Goal: Information Seeking & Learning: Learn about a topic

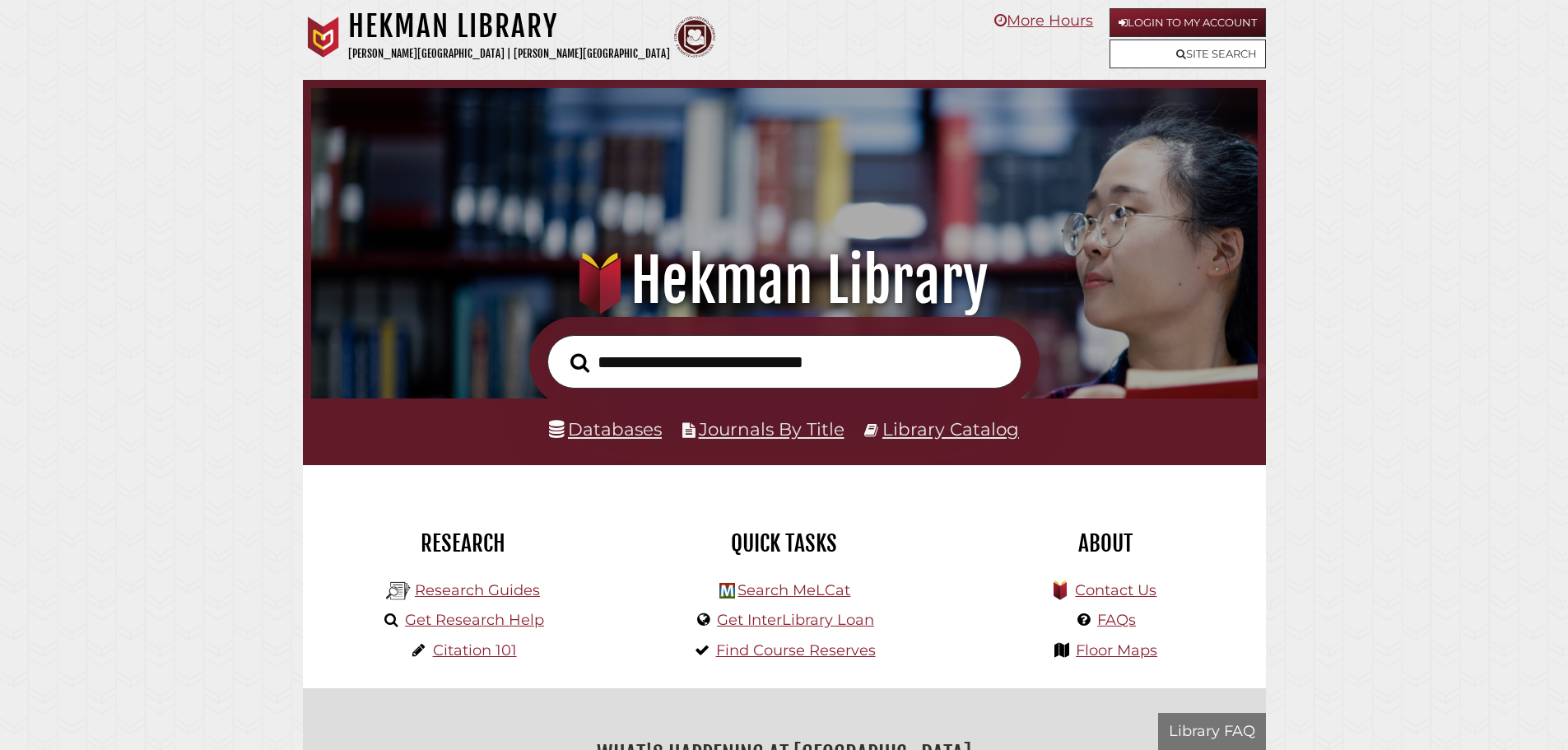
scroll to position [312, 938]
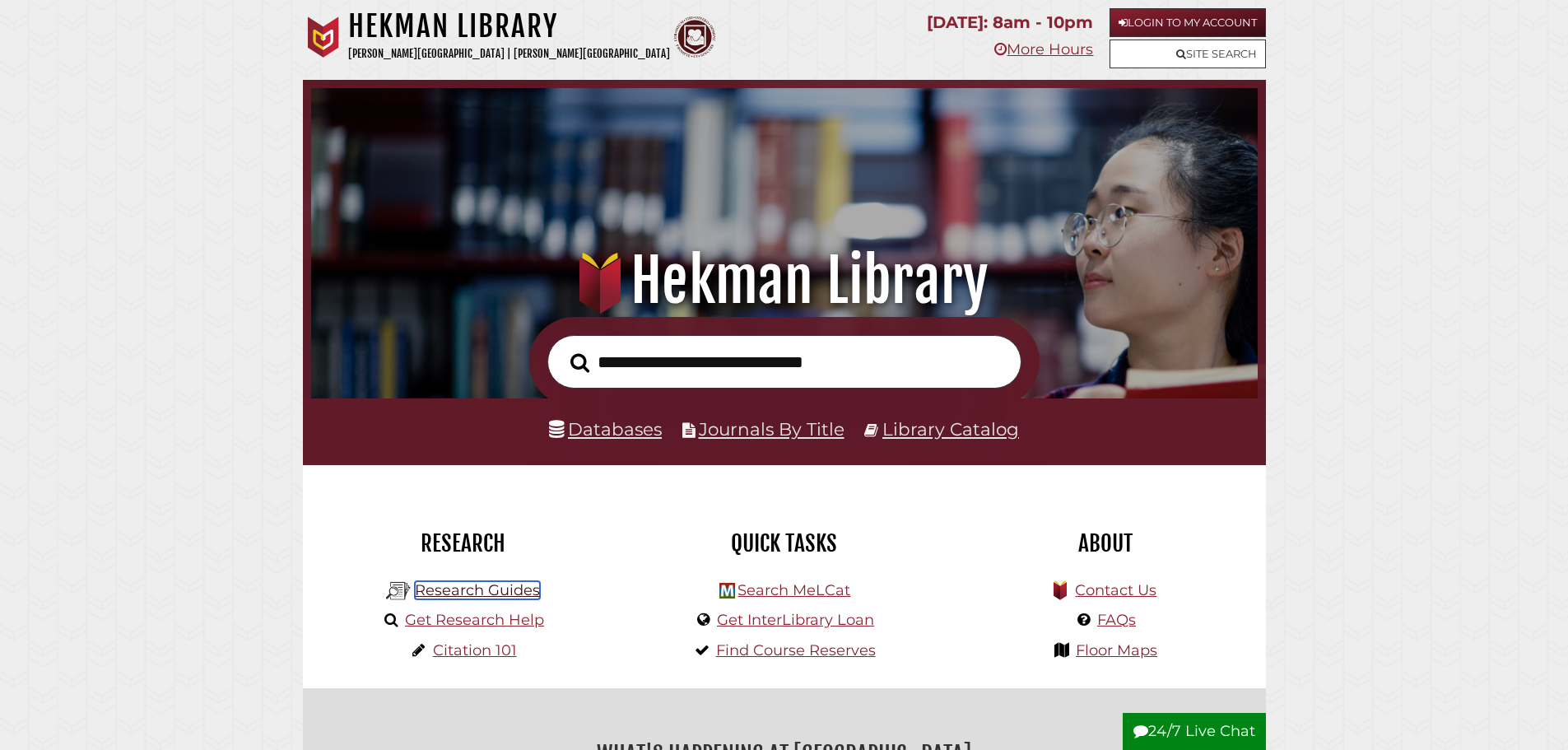
click at [464, 596] on link "Research Guides" at bounding box center [477, 589] width 125 height 18
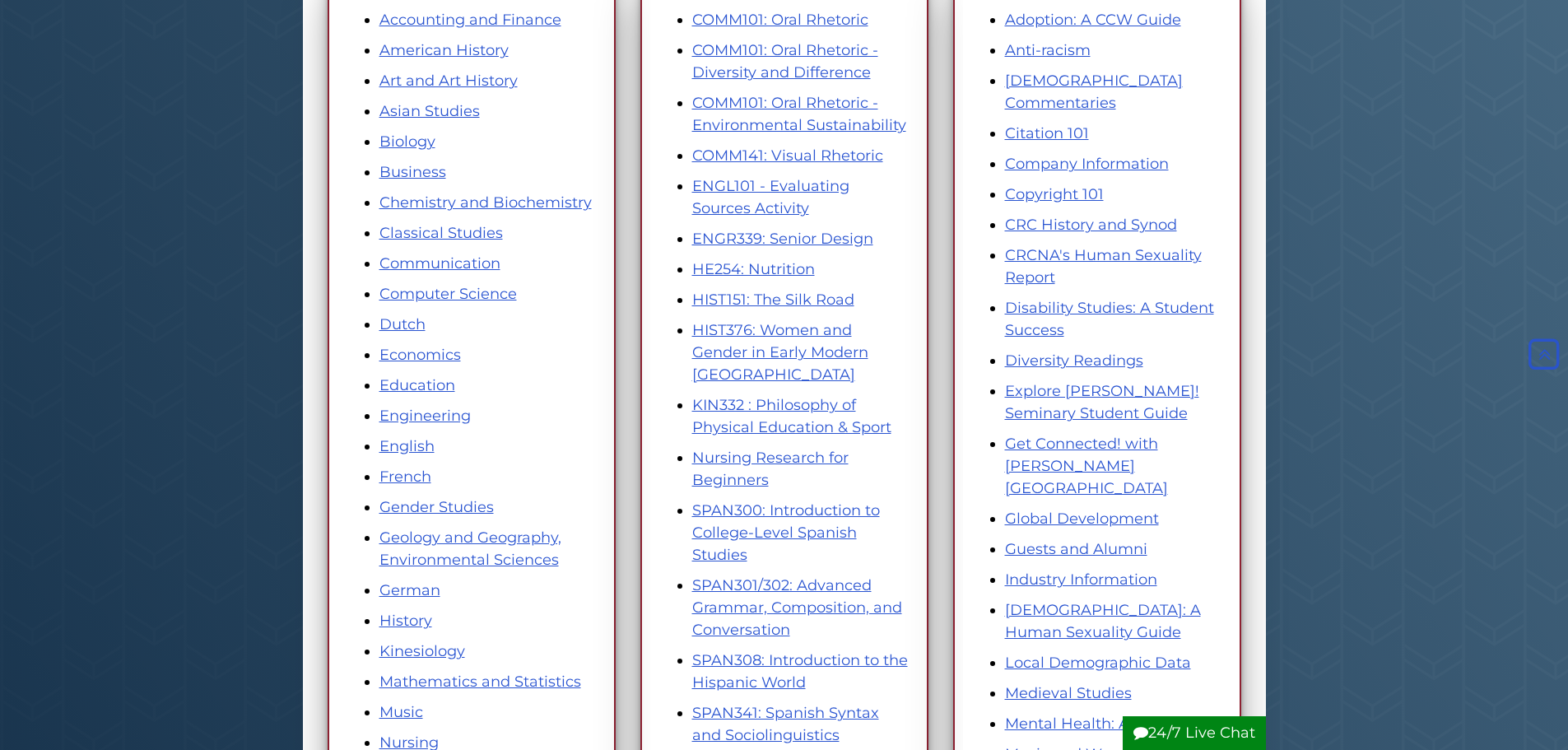
scroll to position [330, 0]
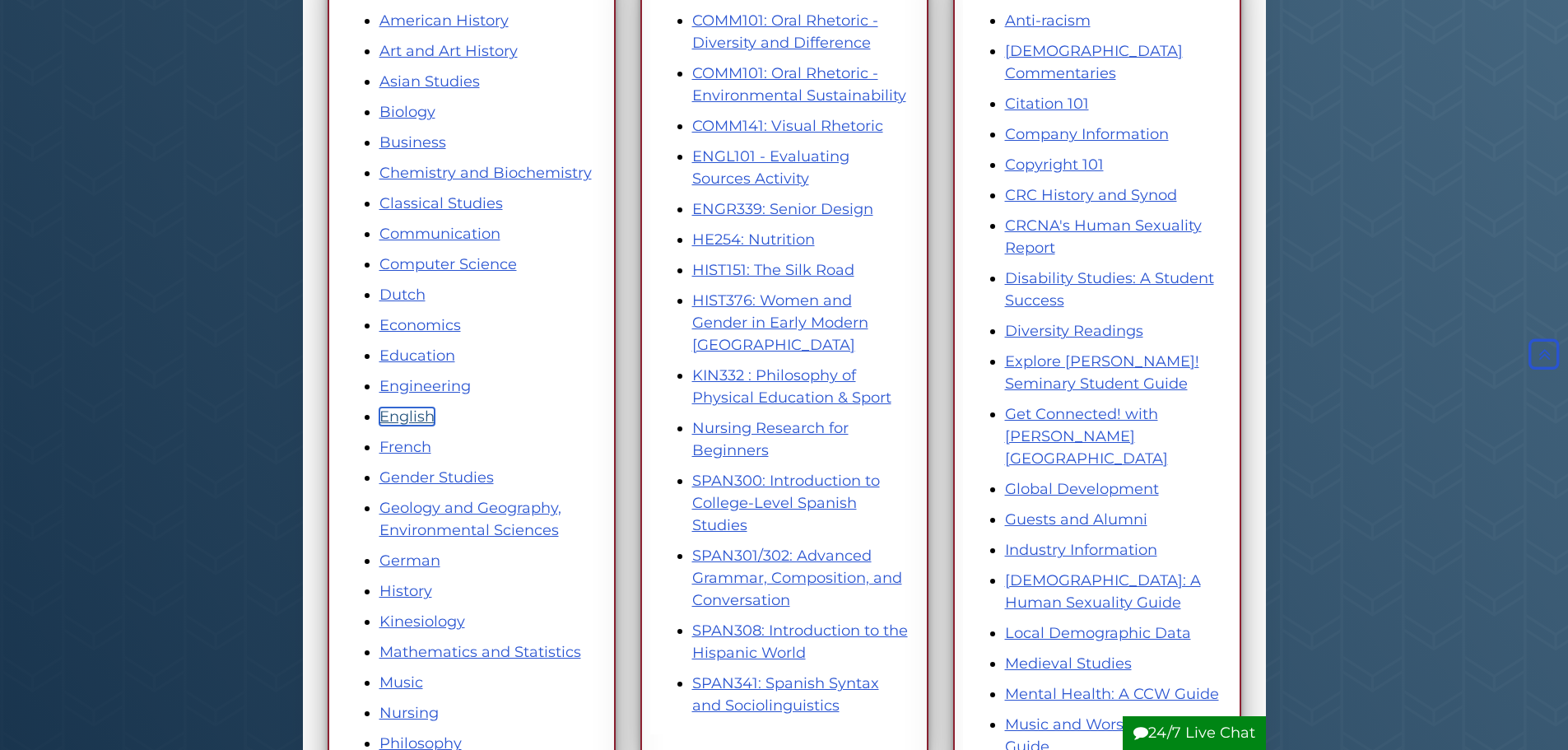
click at [387, 416] on link "English" at bounding box center [407, 416] width 55 height 18
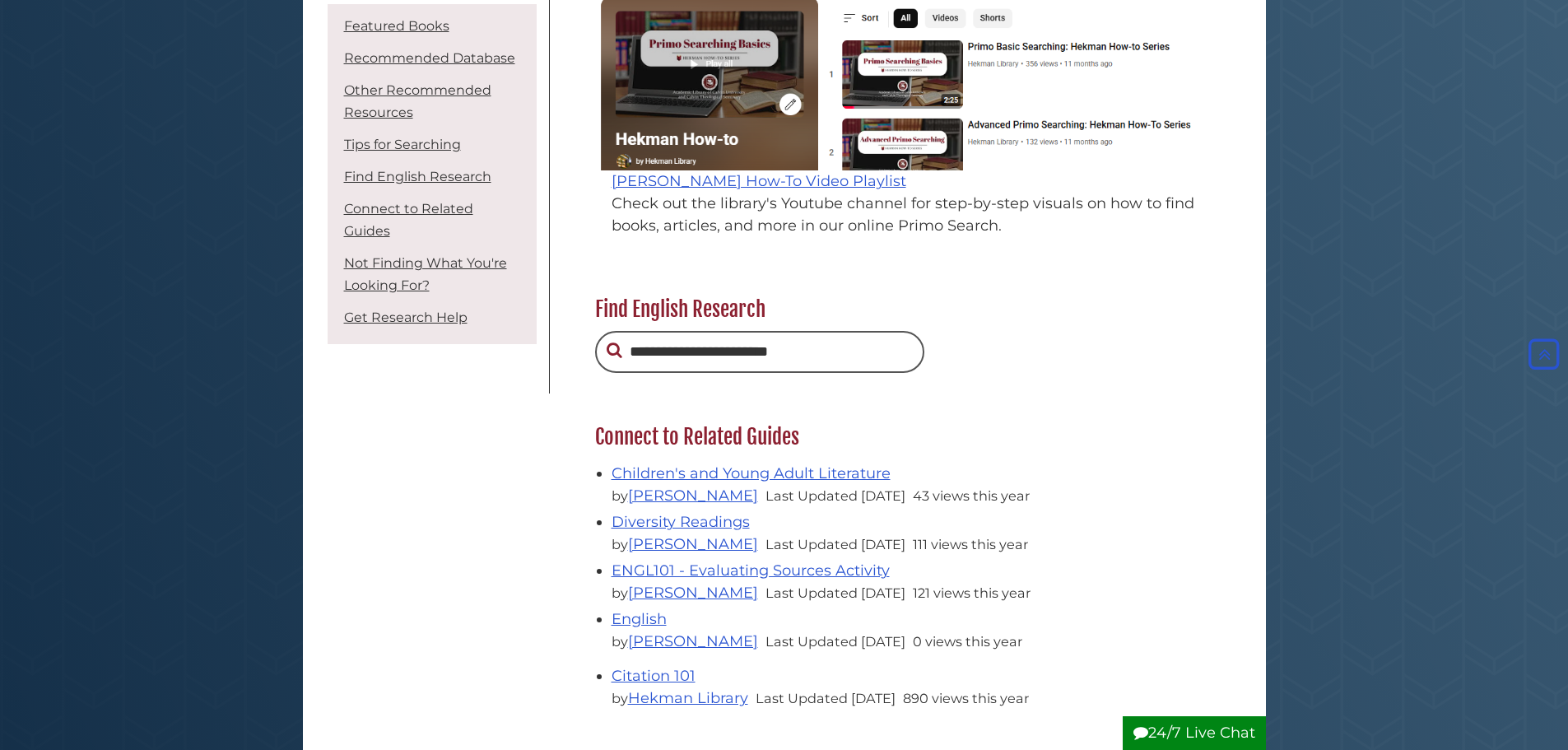
scroll to position [1564, 0]
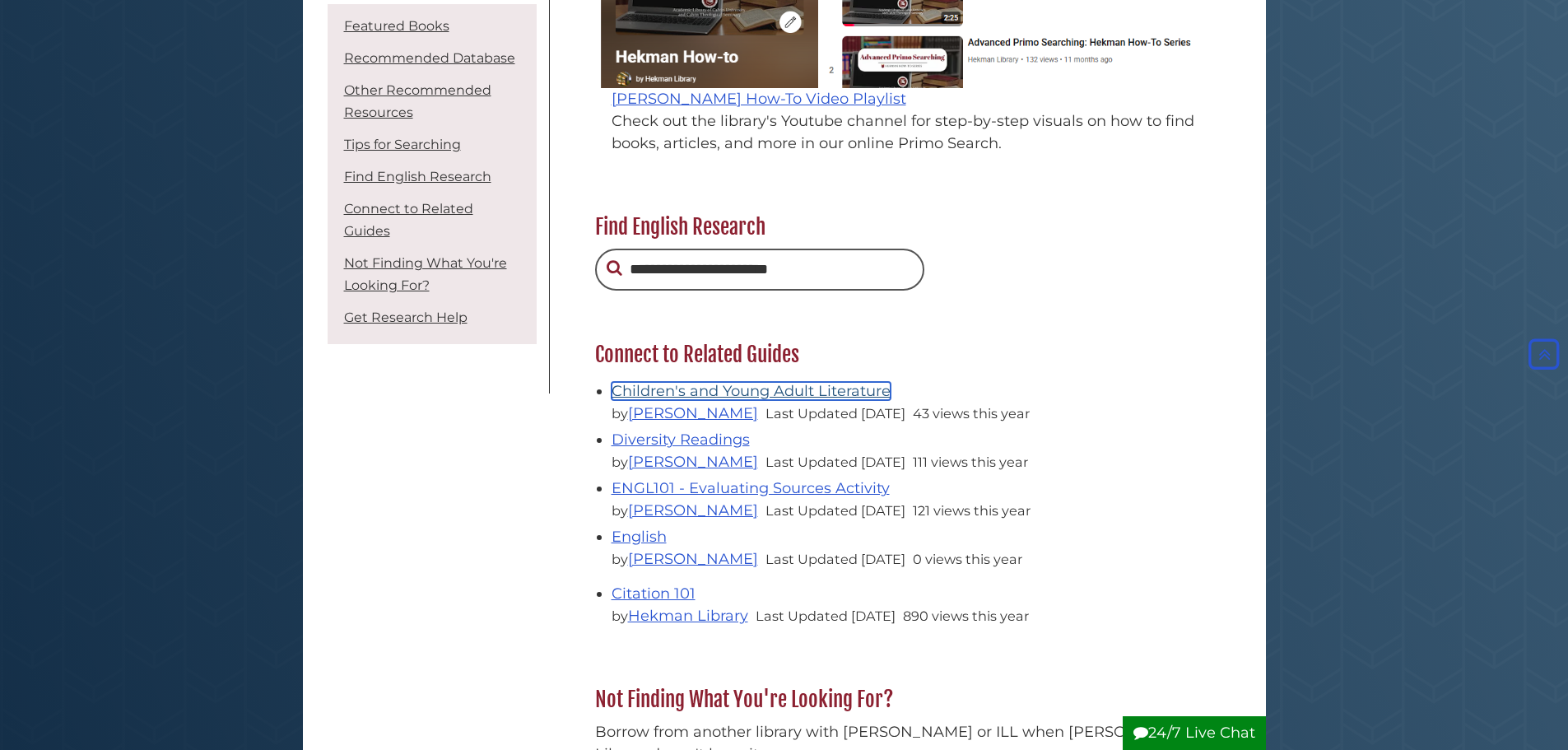
click at [806, 385] on link "Children's and Young Adult Literature" at bounding box center [751, 391] width 279 height 18
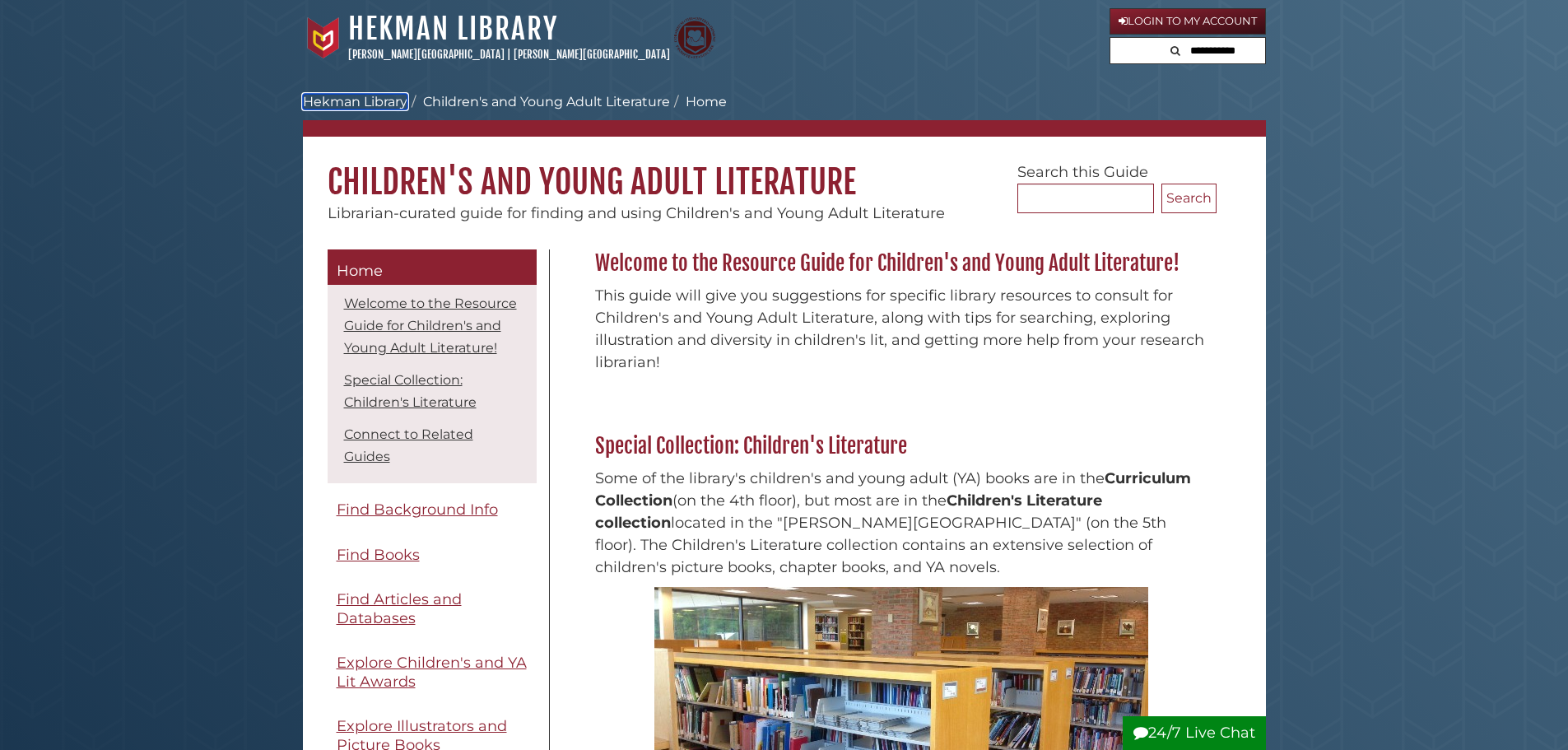
click at [361, 96] on link "Hekman Library" at bounding box center [355, 102] width 104 height 16
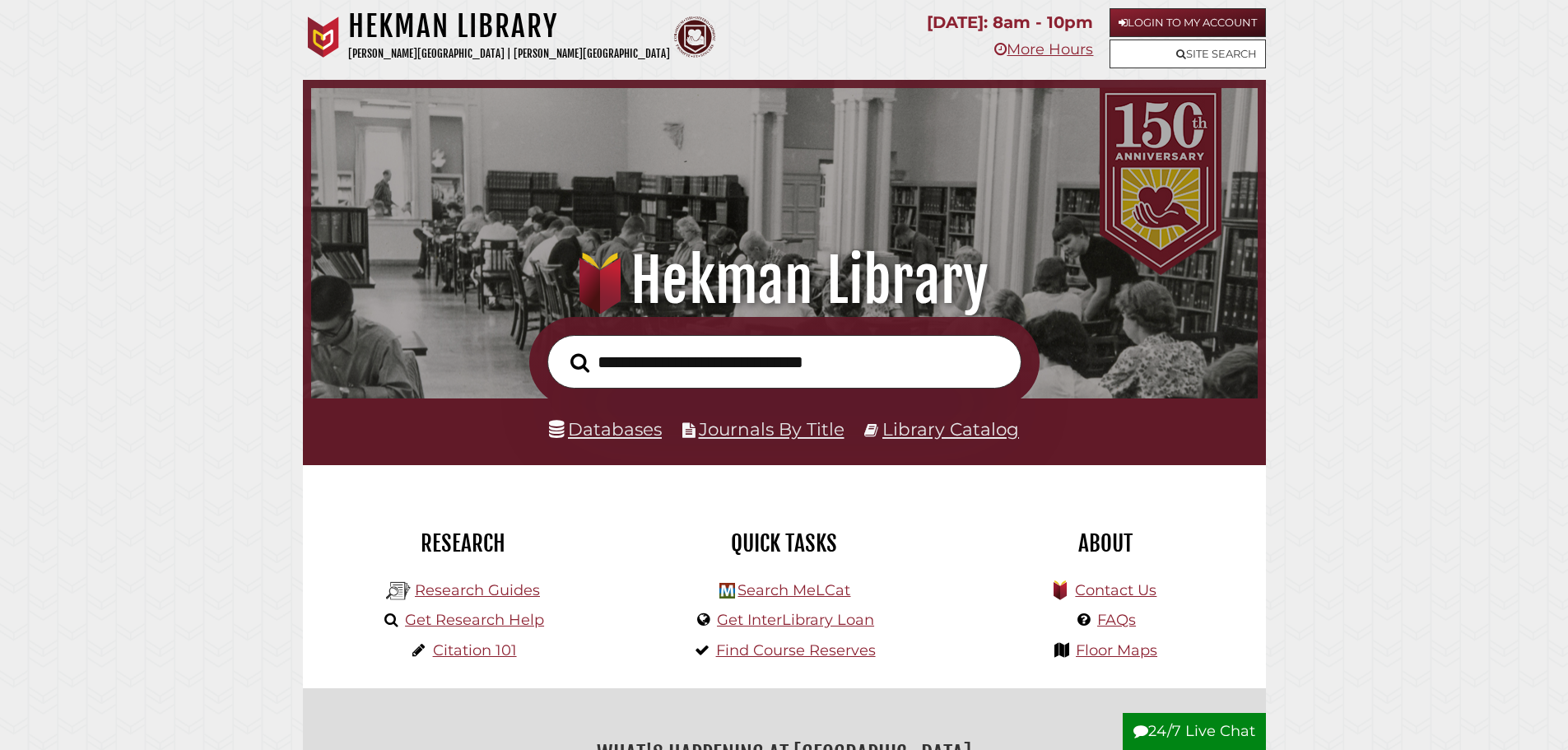
scroll to position [312, 938]
click at [486, 650] on link "Citation 101" at bounding box center [475, 650] width 84 height 18
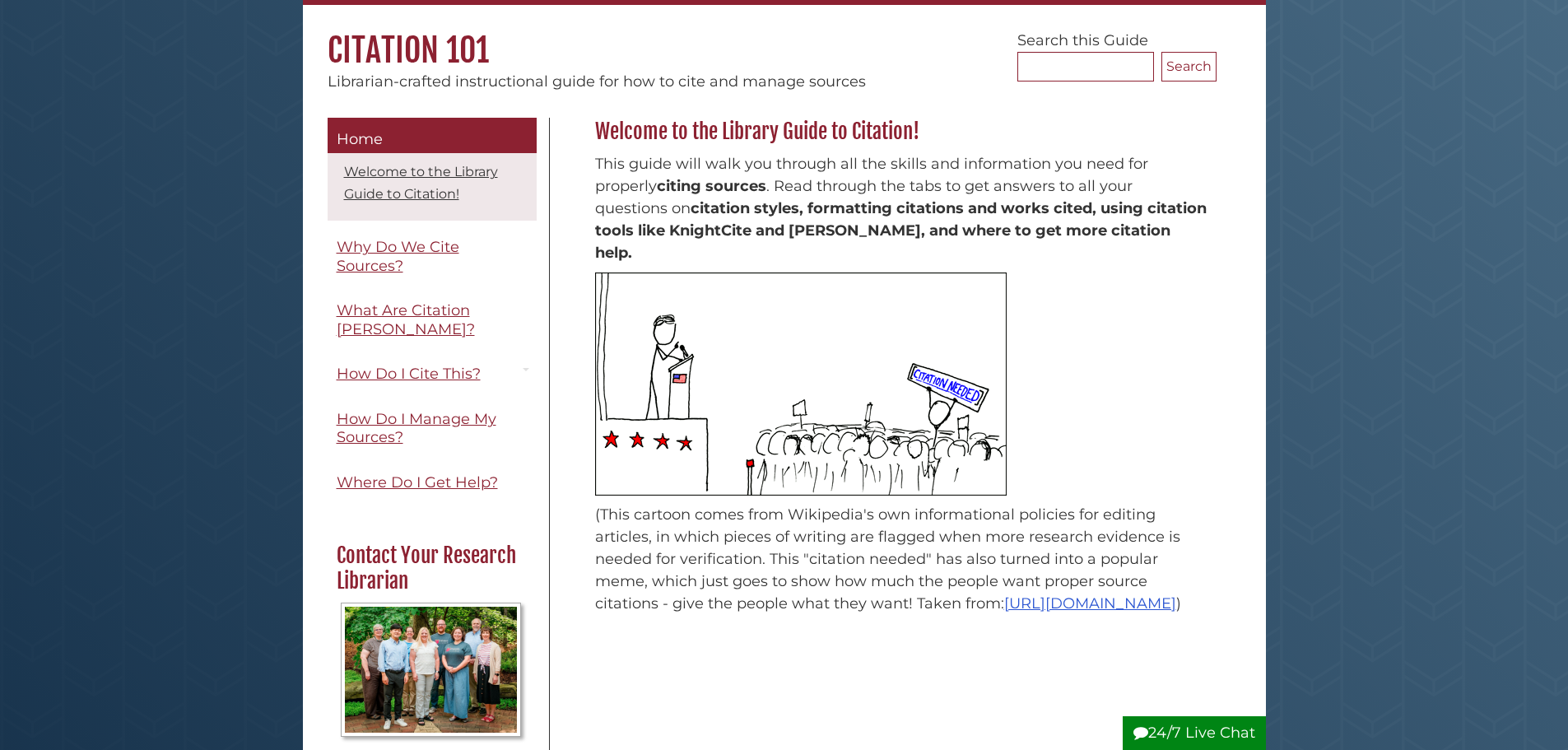
scroll to position [165, 0]
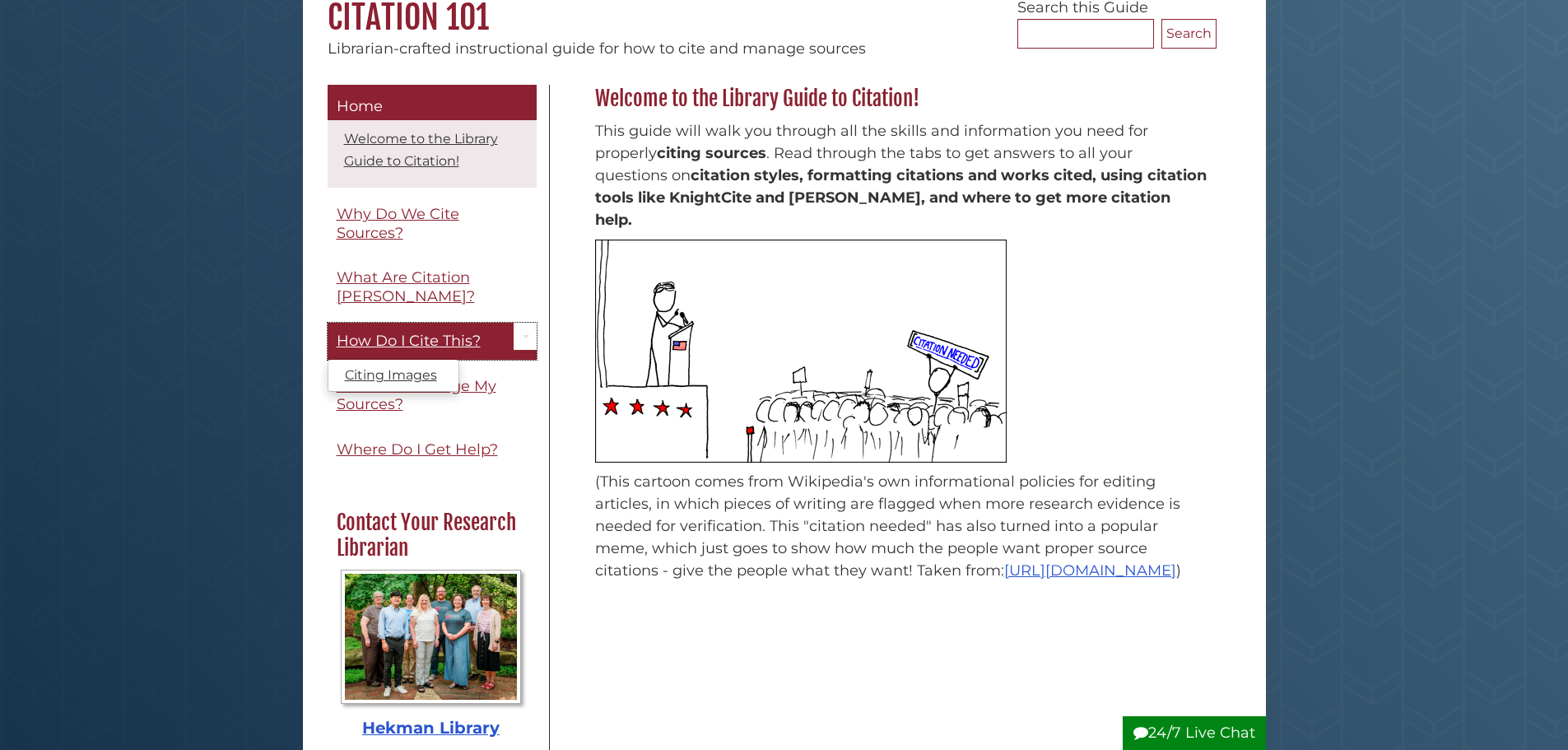
click at [377, 331] on link "How Do I Cite This?" at bounding box center [432, 341] width 209 height 37
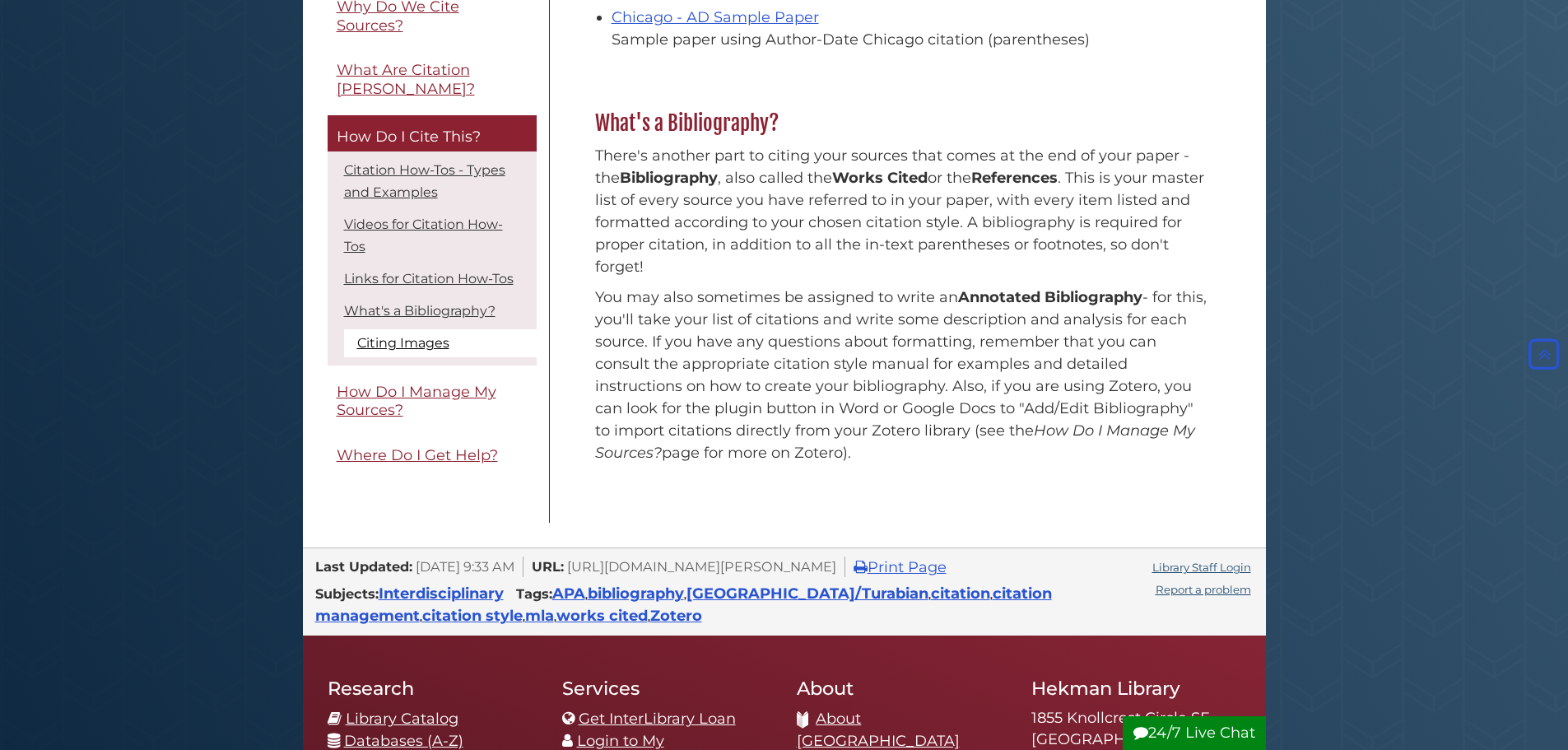
scroll to position [1482, 0]
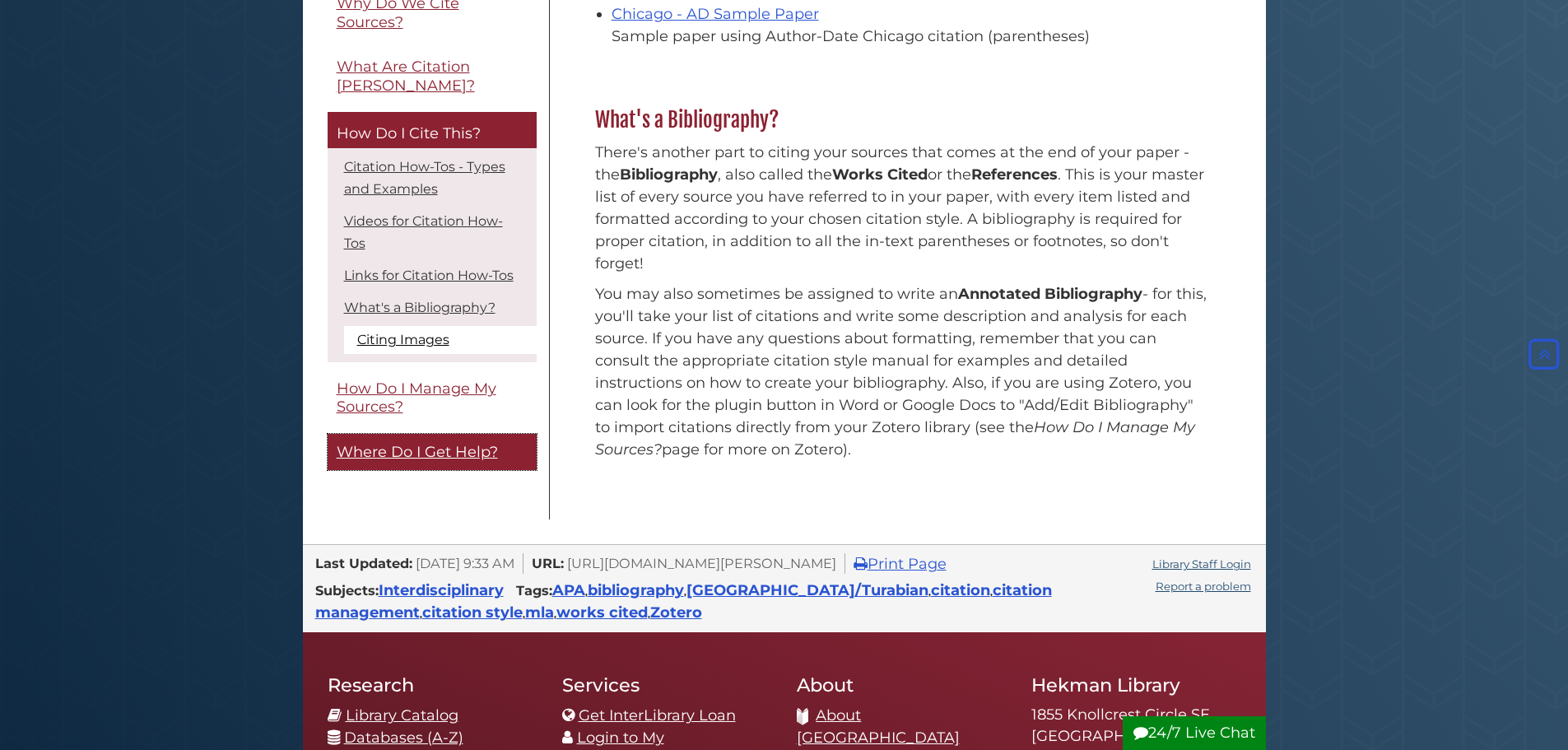
click at [472, 438] on link "Where Do I Get Help?" at bounding box center [432, 452] width 209 height 37
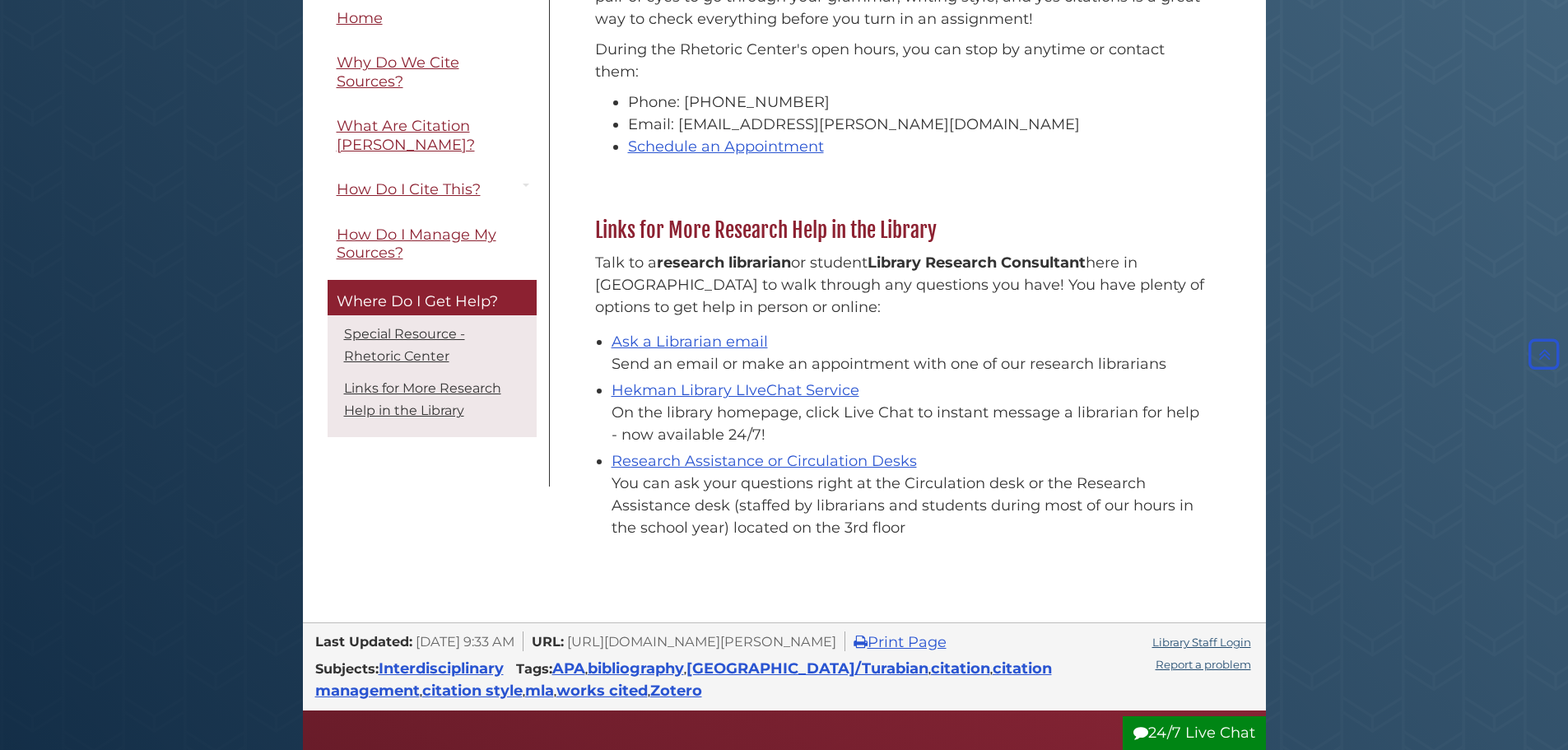
scroll to position [412, 0]
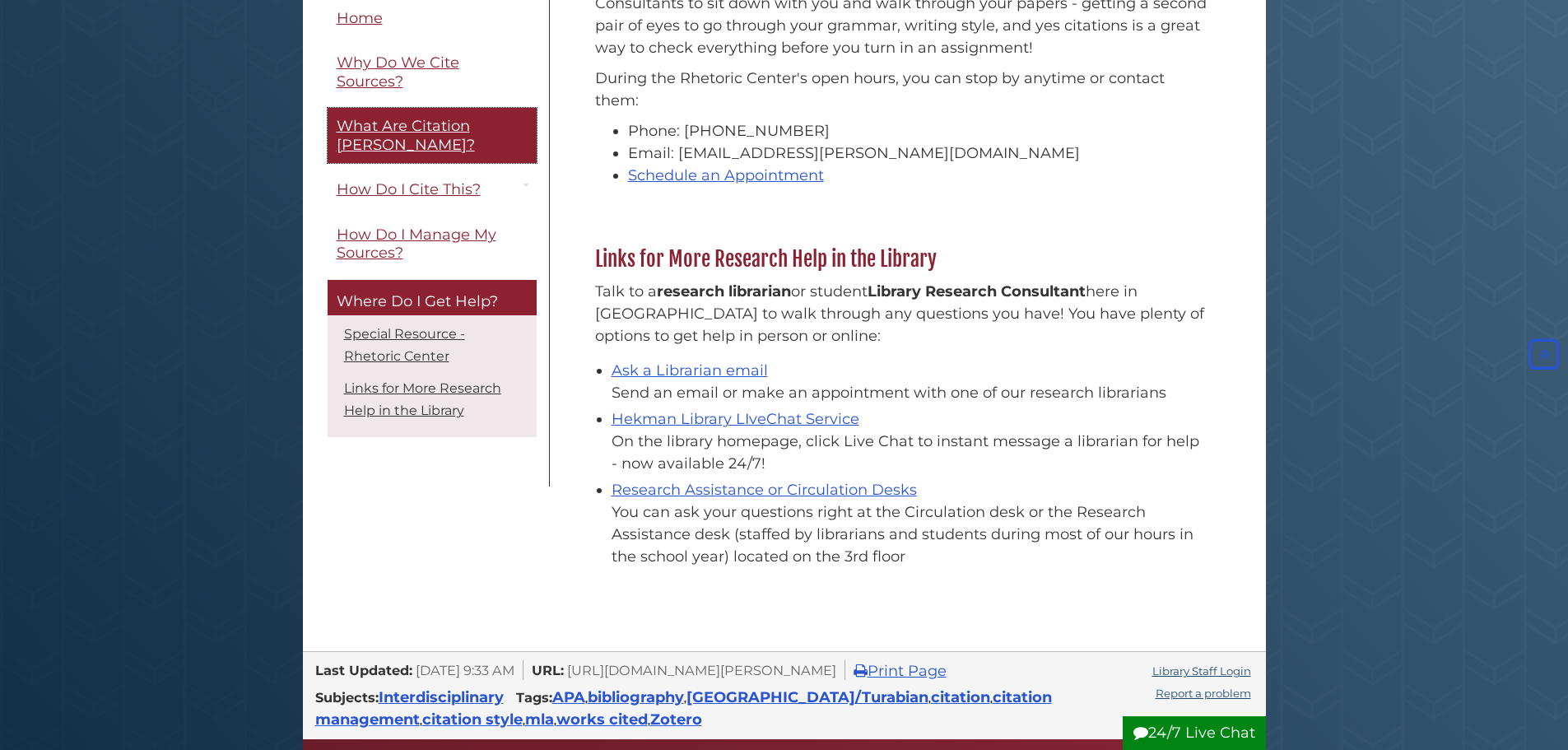
click at [419, 136] on link "What Are Citation [PERSON_NAME]?" at bounding box center [432, 136] width 209 height 55
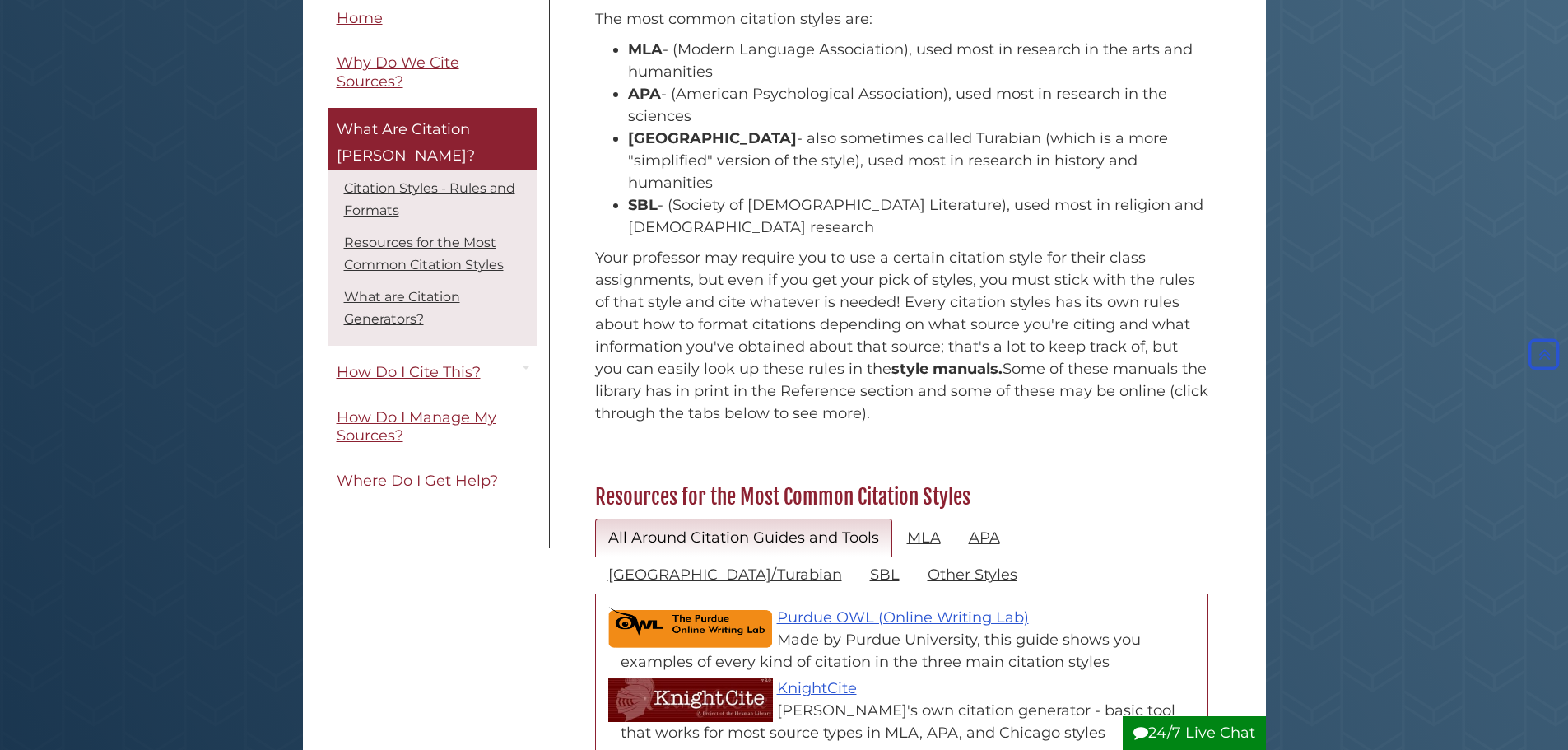
scroll to position [412, 0]
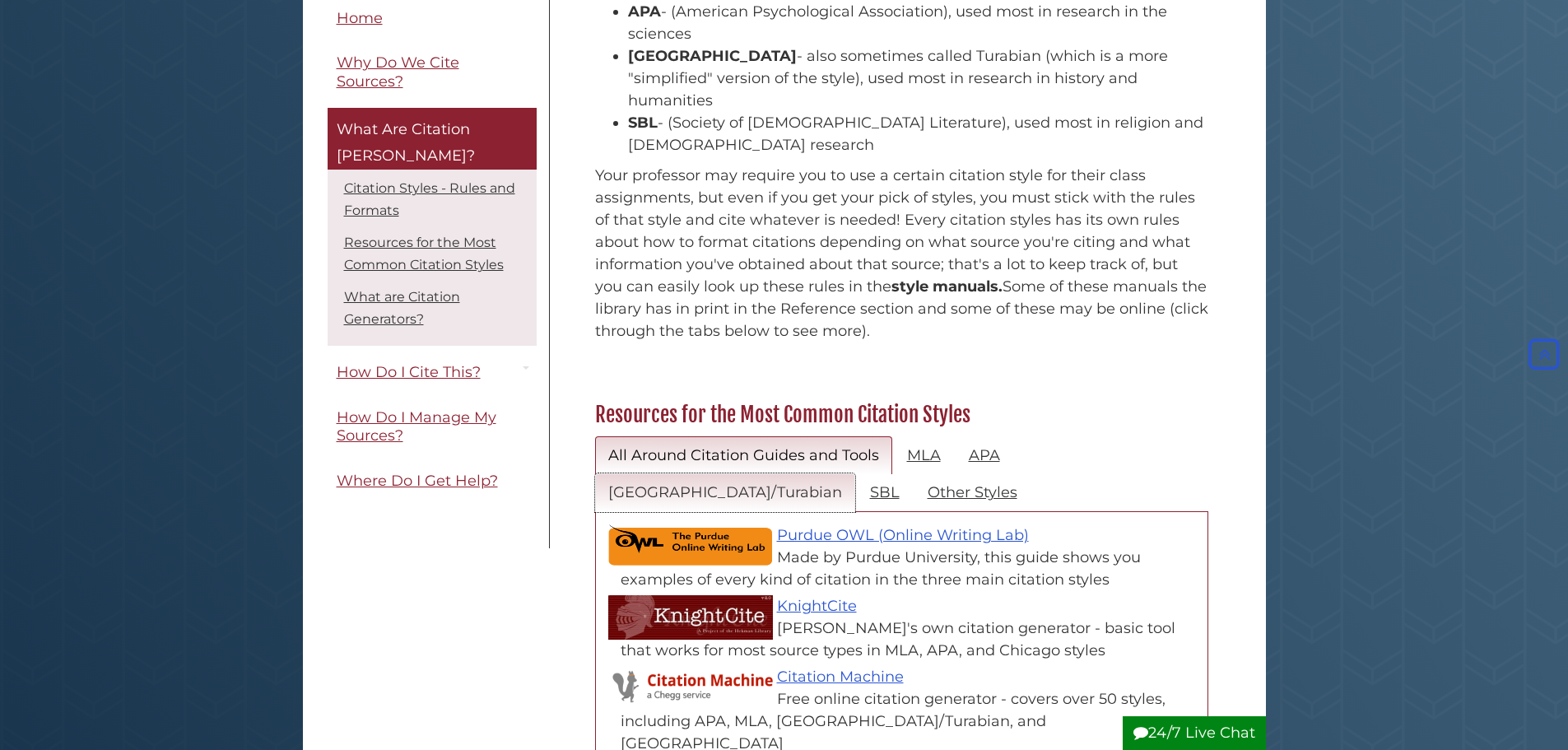
click at [855, 473] on link "[GEOGRAPHIC_DATA]/Turabian" at bounding box center [725, 492] width 260 height 39
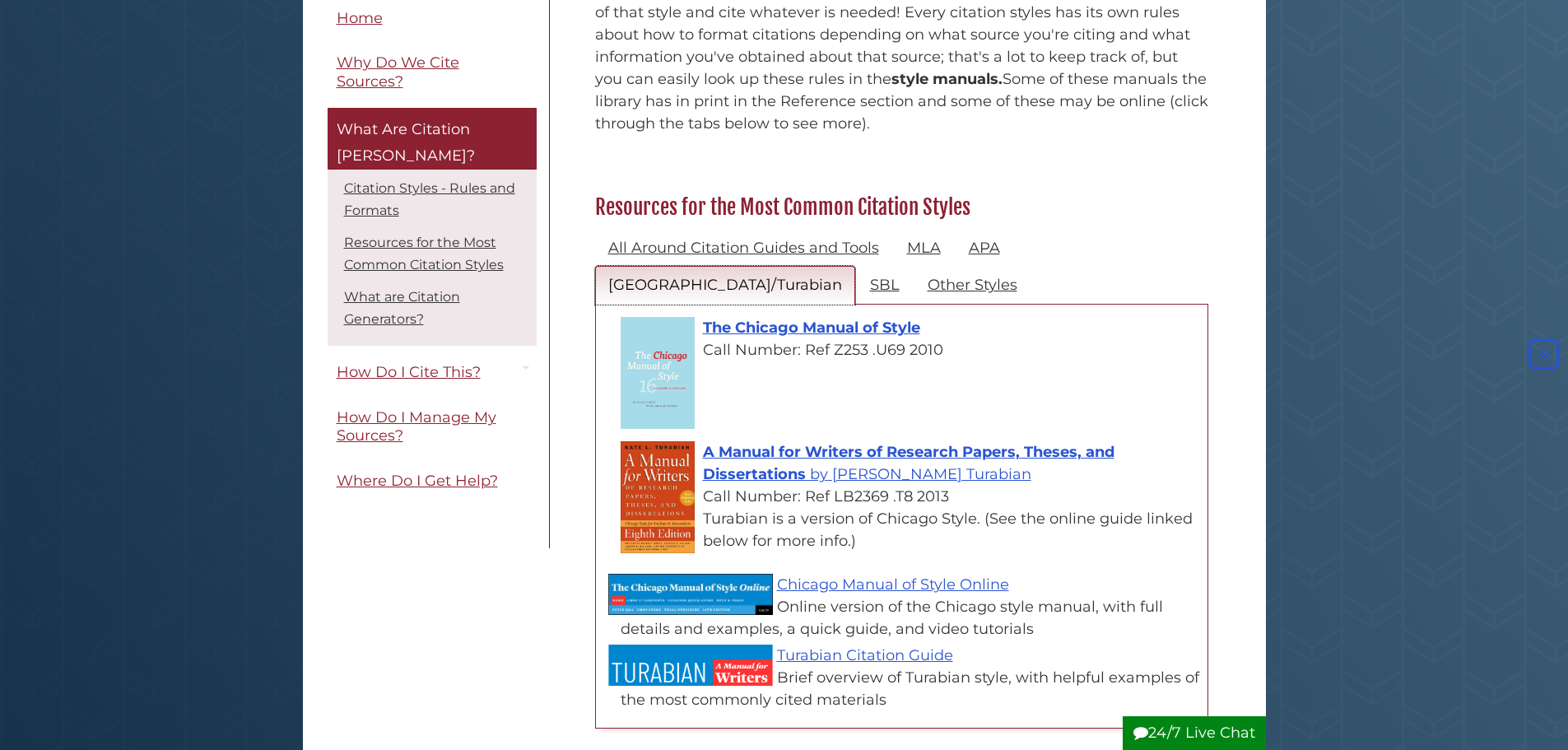
scroll to position [659, 0]
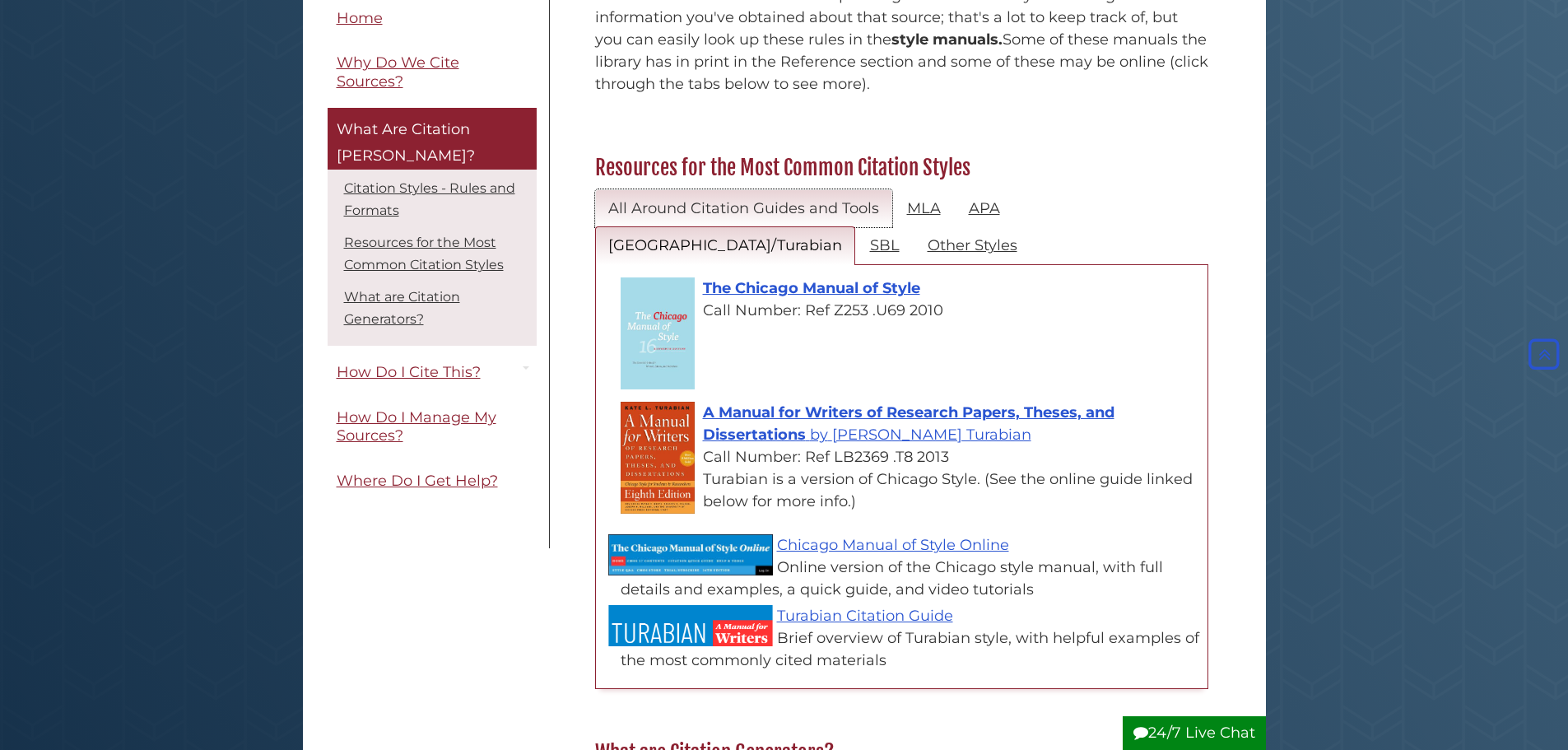
click at [642, 189] on link "All Around Citation Guides and Tools" at bounding box center [744, 208] width 297 height 39
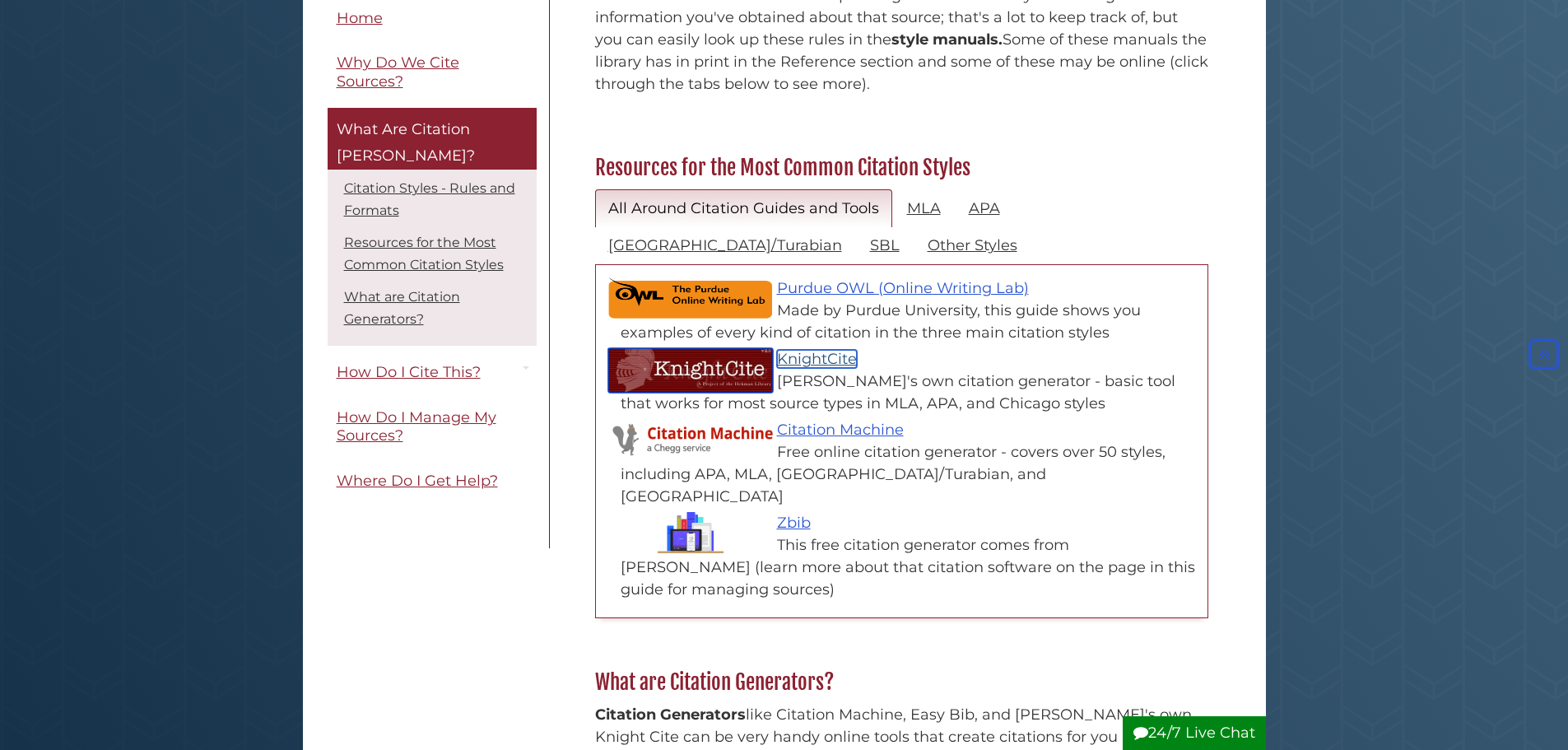
click at [787, 350] on link "KnightCite" at bounding box center [816, 358] width 80 height 18
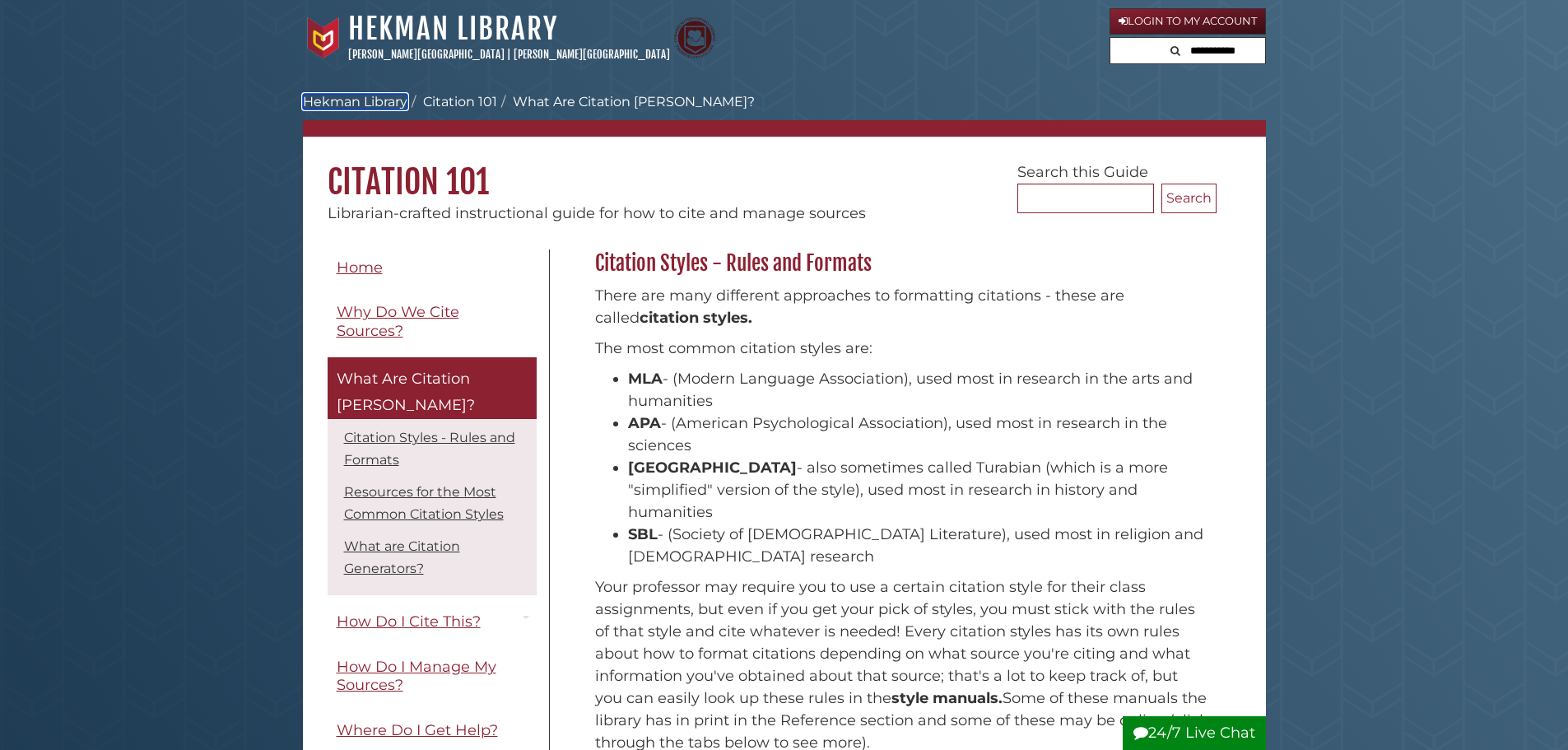
click at [360, 104] on link "Hekman Library" at bounding box center [355, 102] width 104 height 16
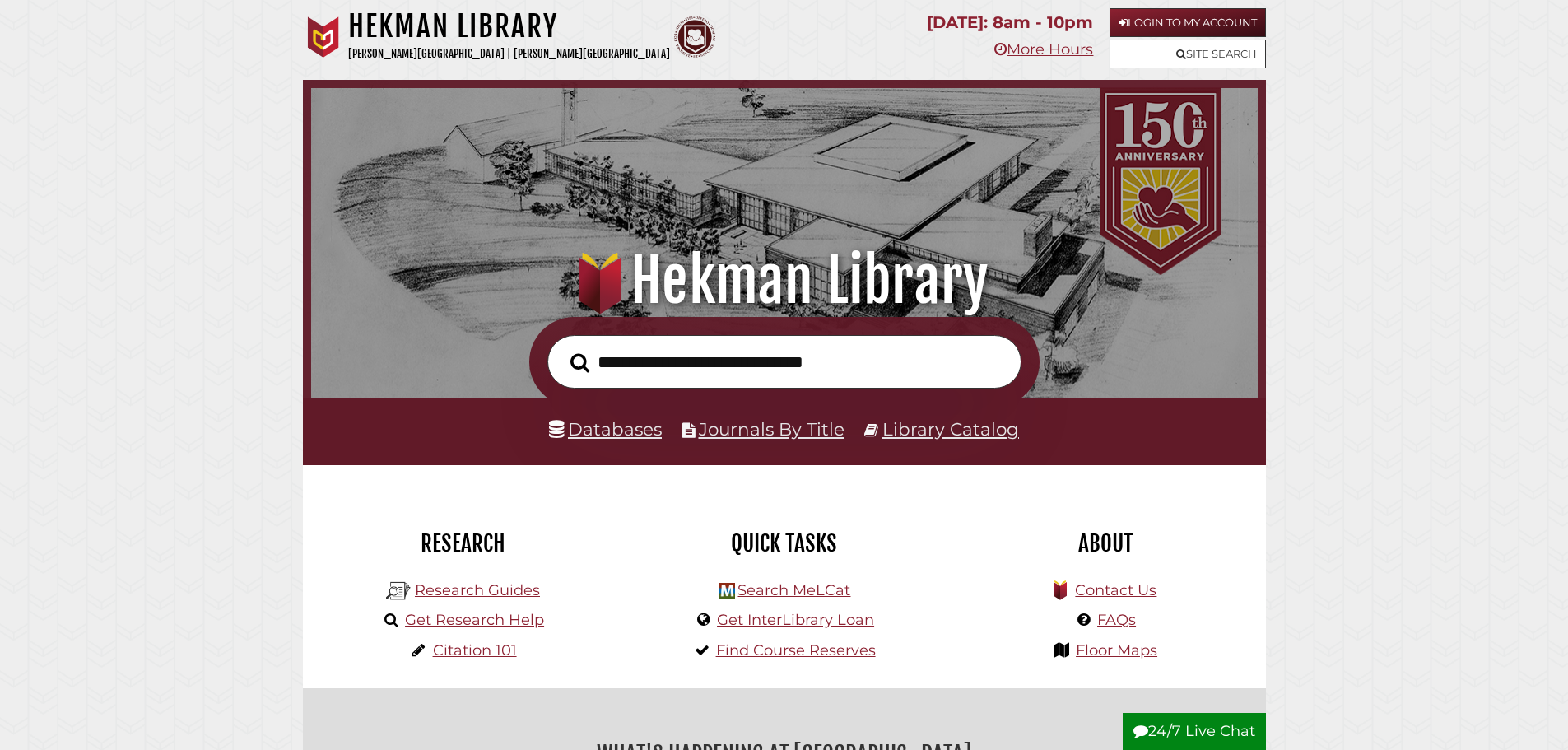
scroll to position [312, 938]
click at [439, 621] on link "Get Research Help" at bounding box center [474, 620] width 139 height 18
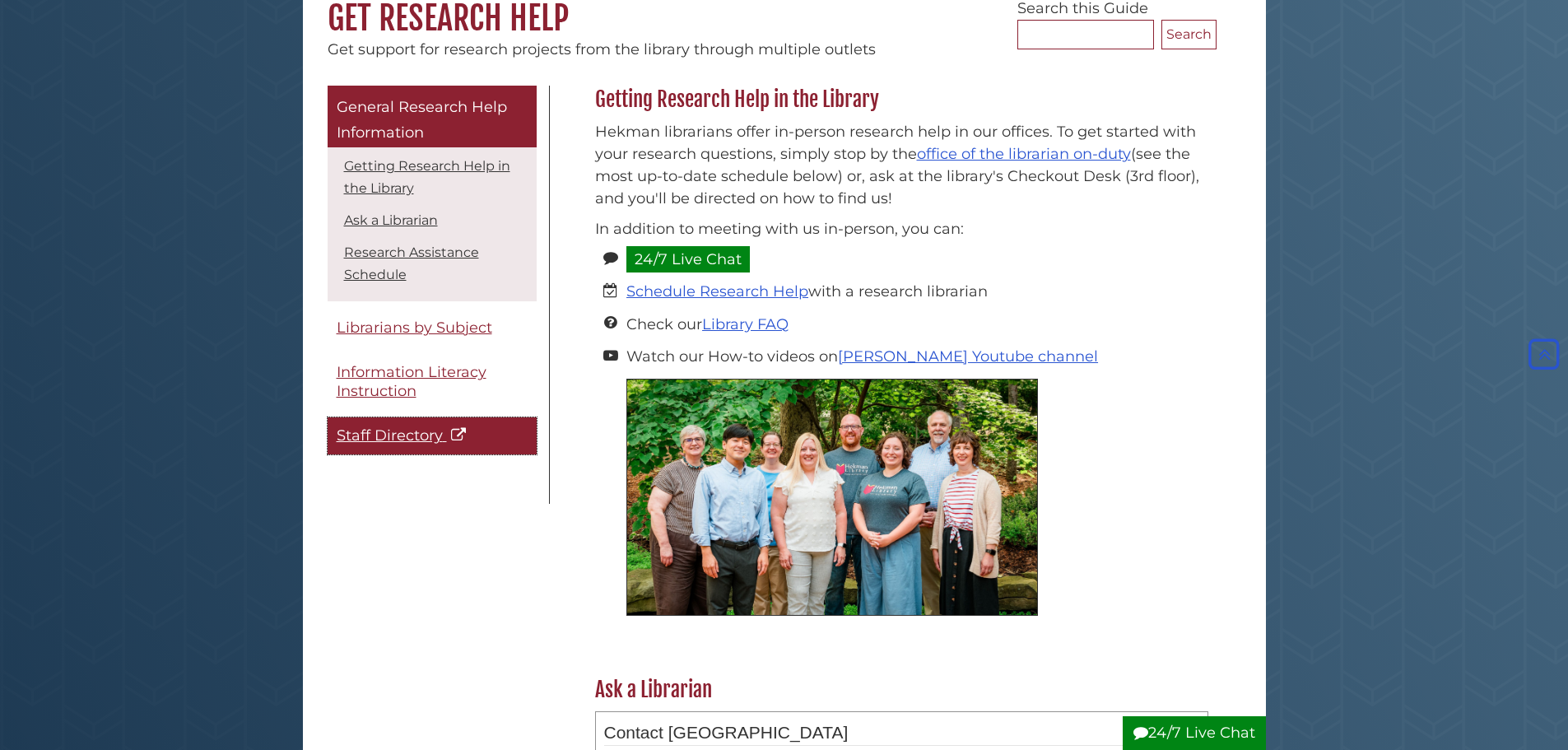
scroll to position [82, 0]
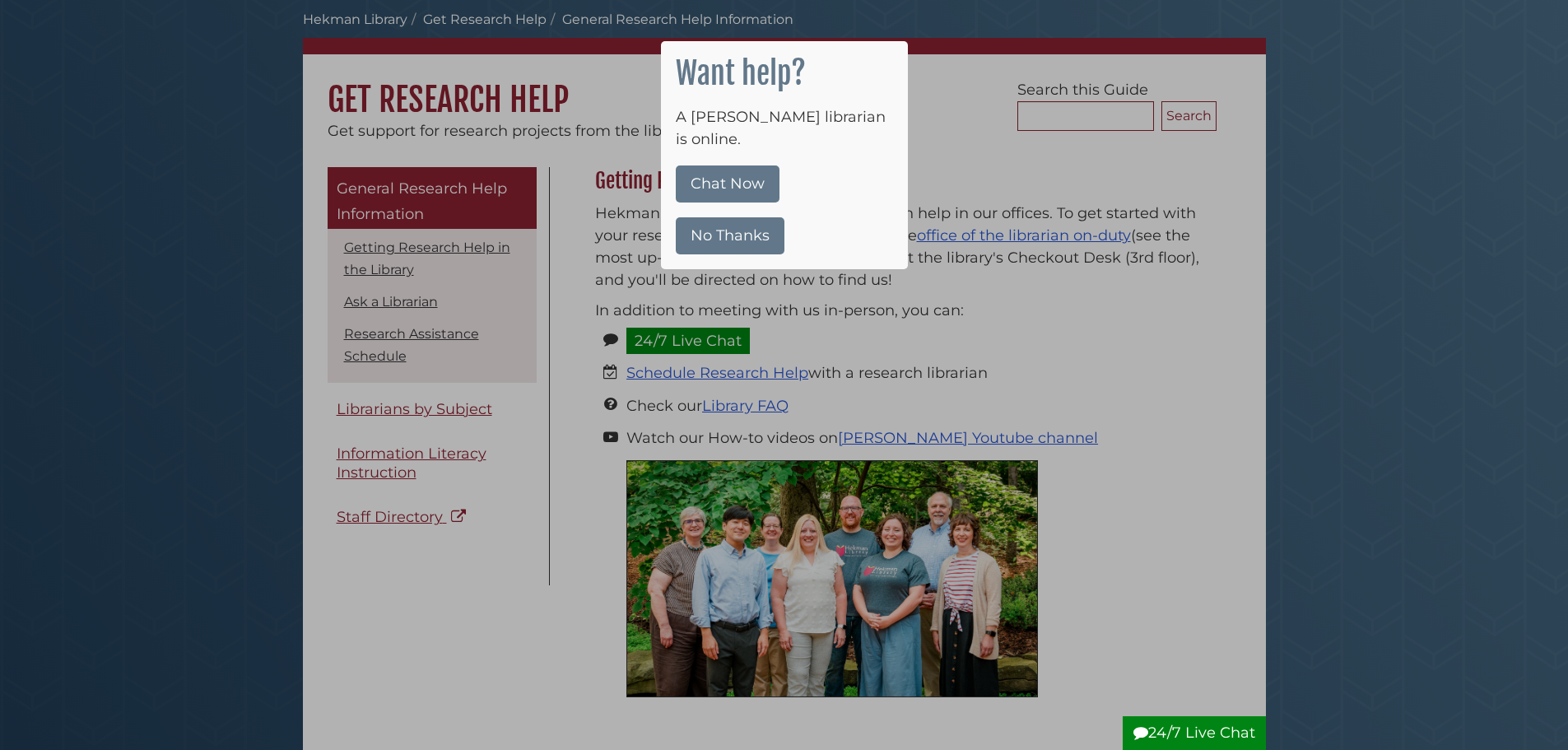
click at [272, 36] on div at bounding box center [784, 375] width 1568 height 750
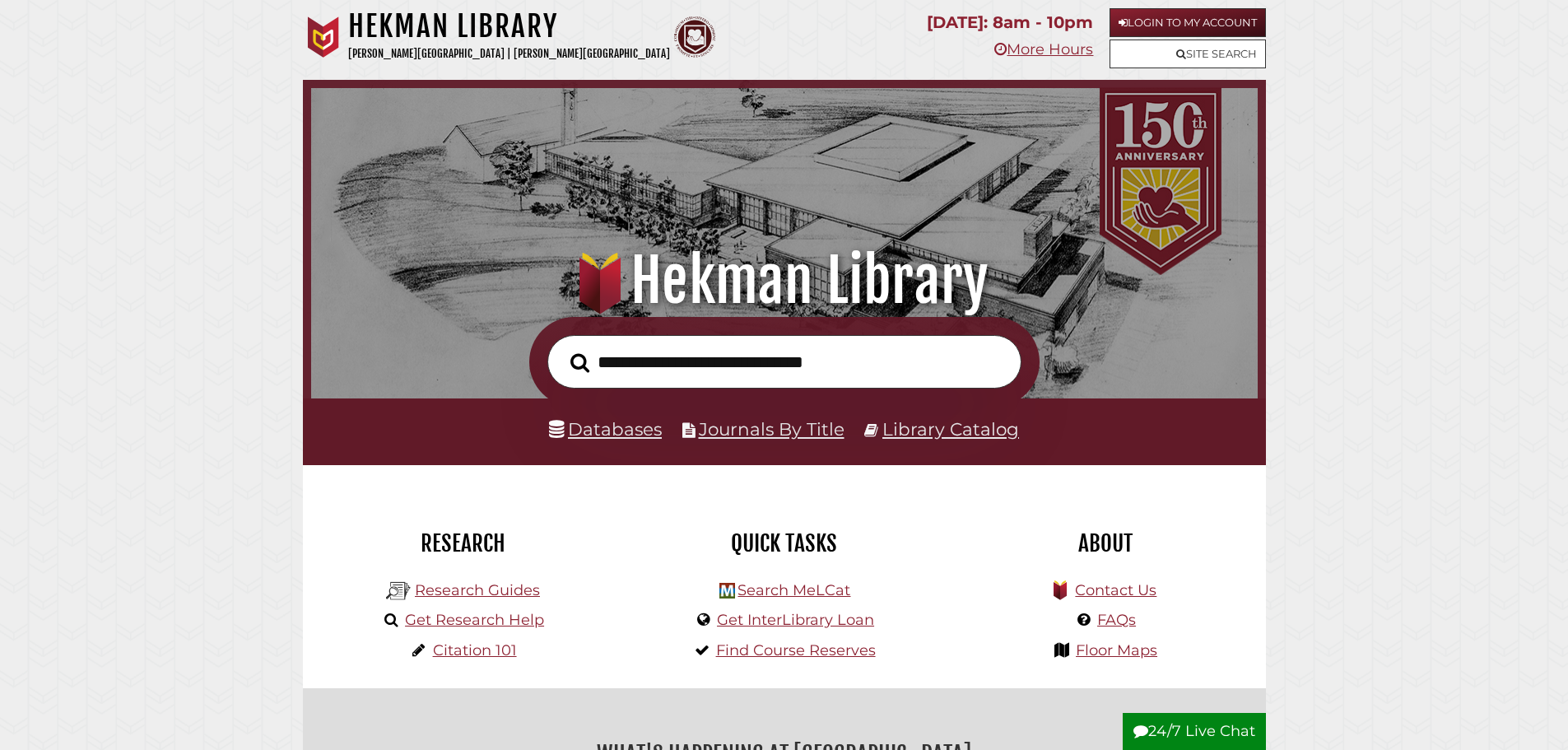
scroll to position [312, 938]
type input "**********"
click at [562, 348] on button "Search" at bounding box center [579, 362] width 35 height 29
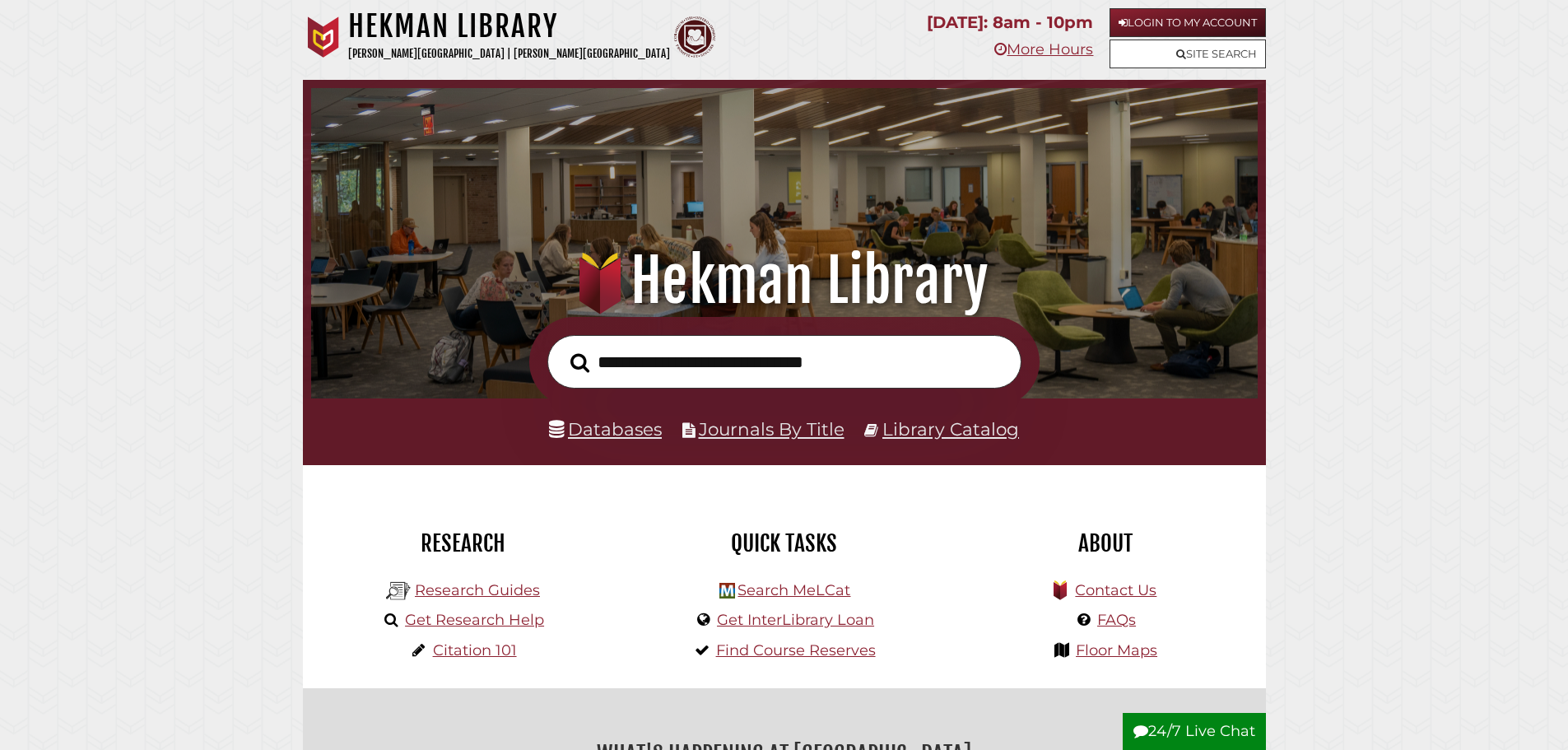
scroll to position [312, 938]
click at [437, 587] on link "Research Guides" at bounding box center [477, 589] width 125 height 18
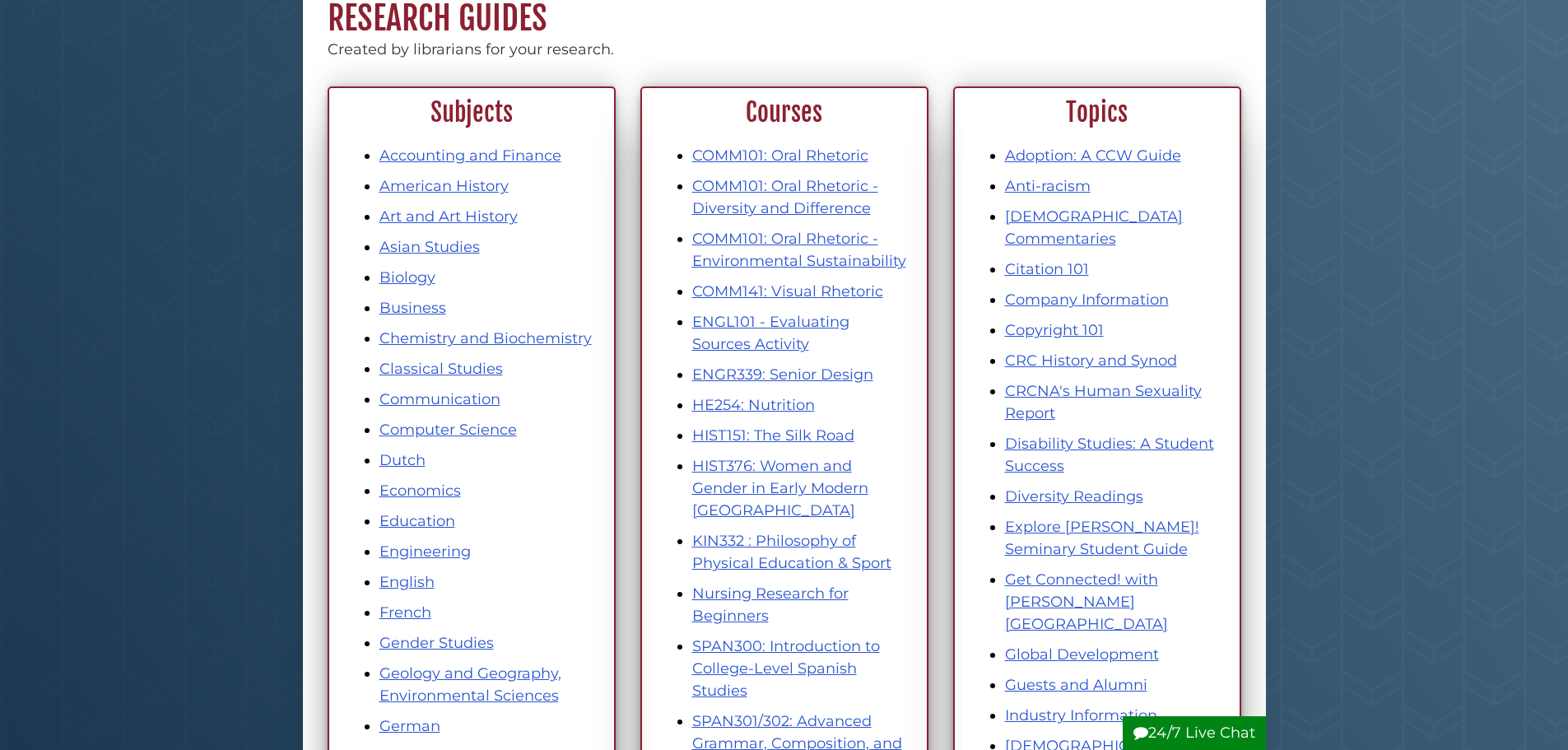
scroll to position [165, 0]
click at [407, 451] on link "Dutch" at bounding box center [402, 459] width 46 height 18
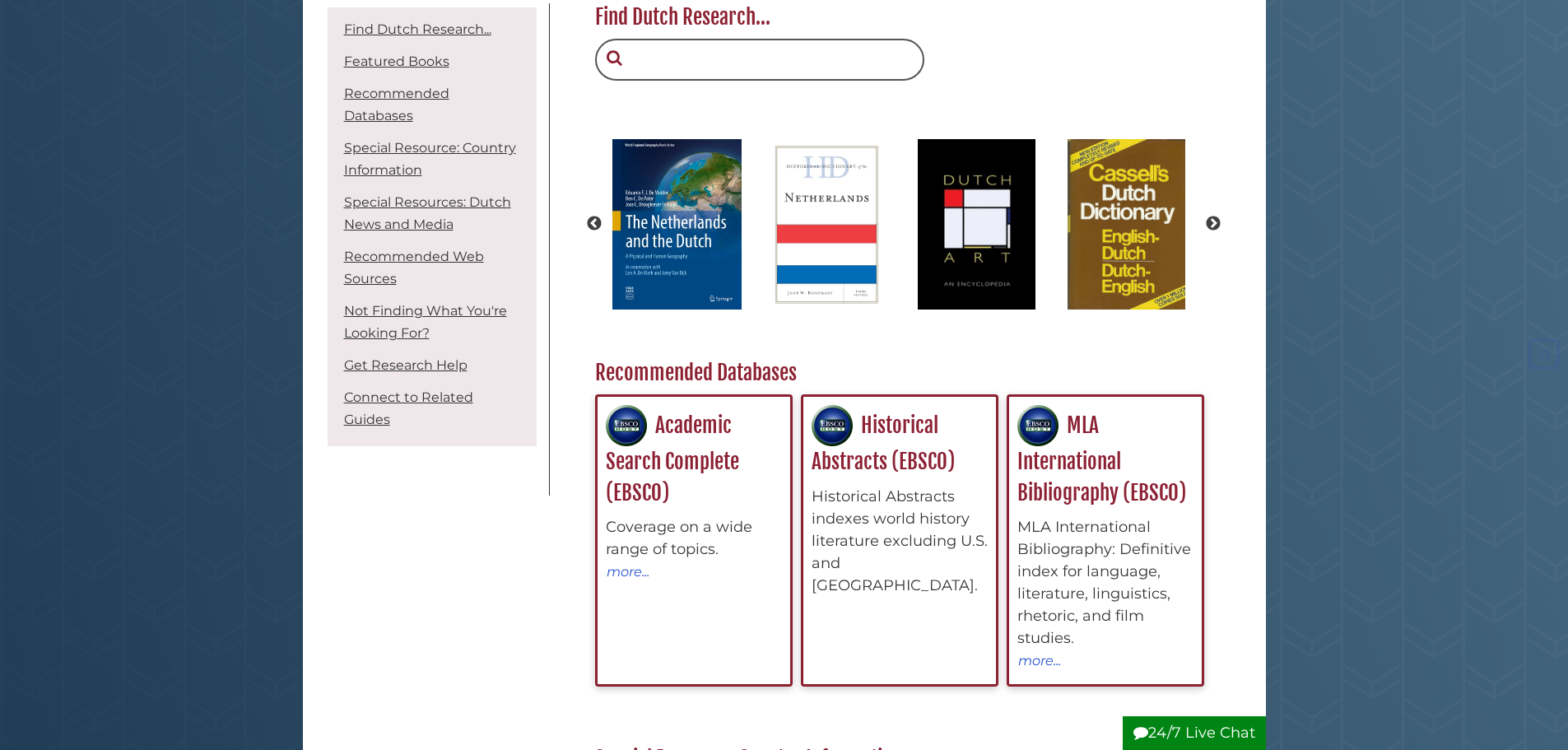
scroll to position [247, 0]
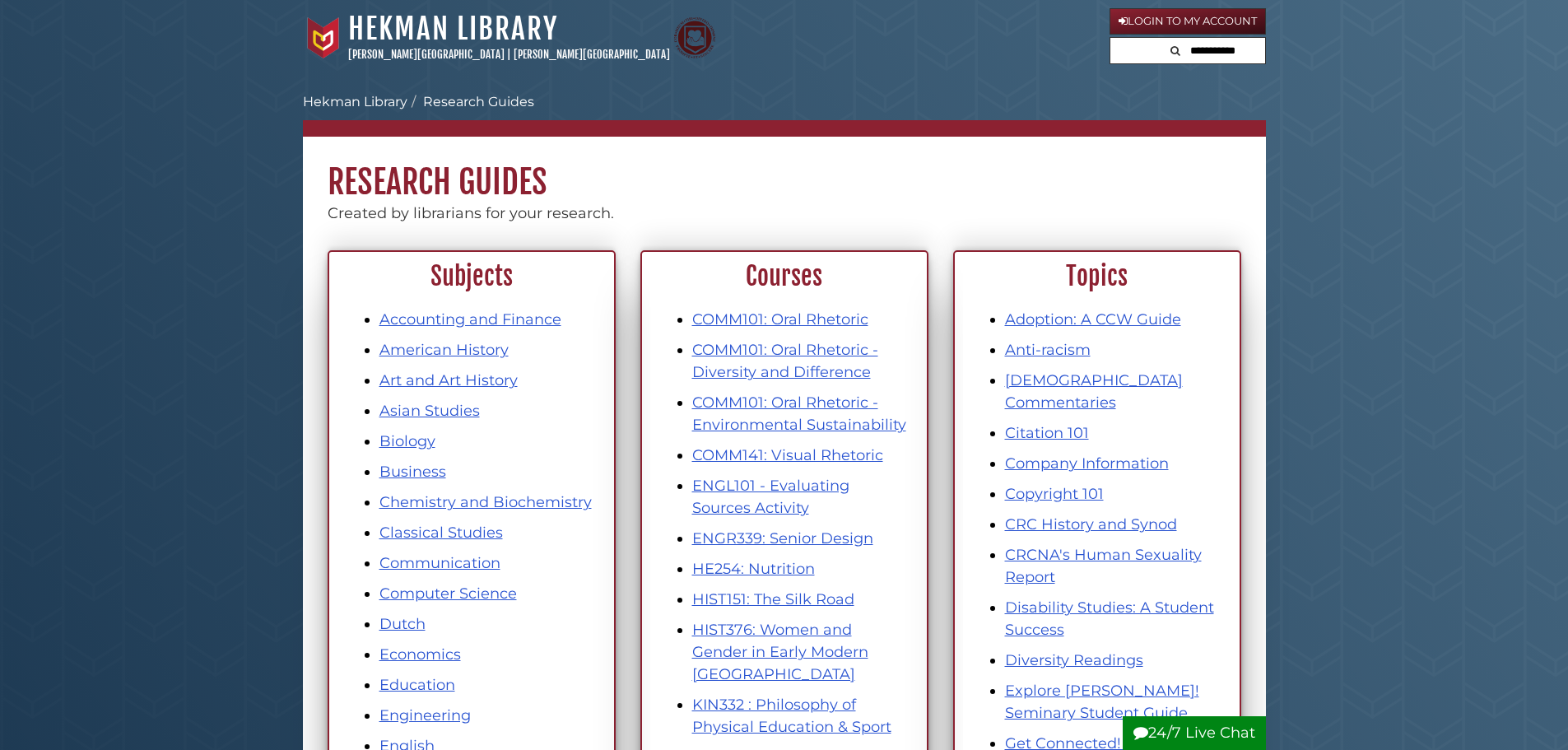
scroll to position [165, 0]
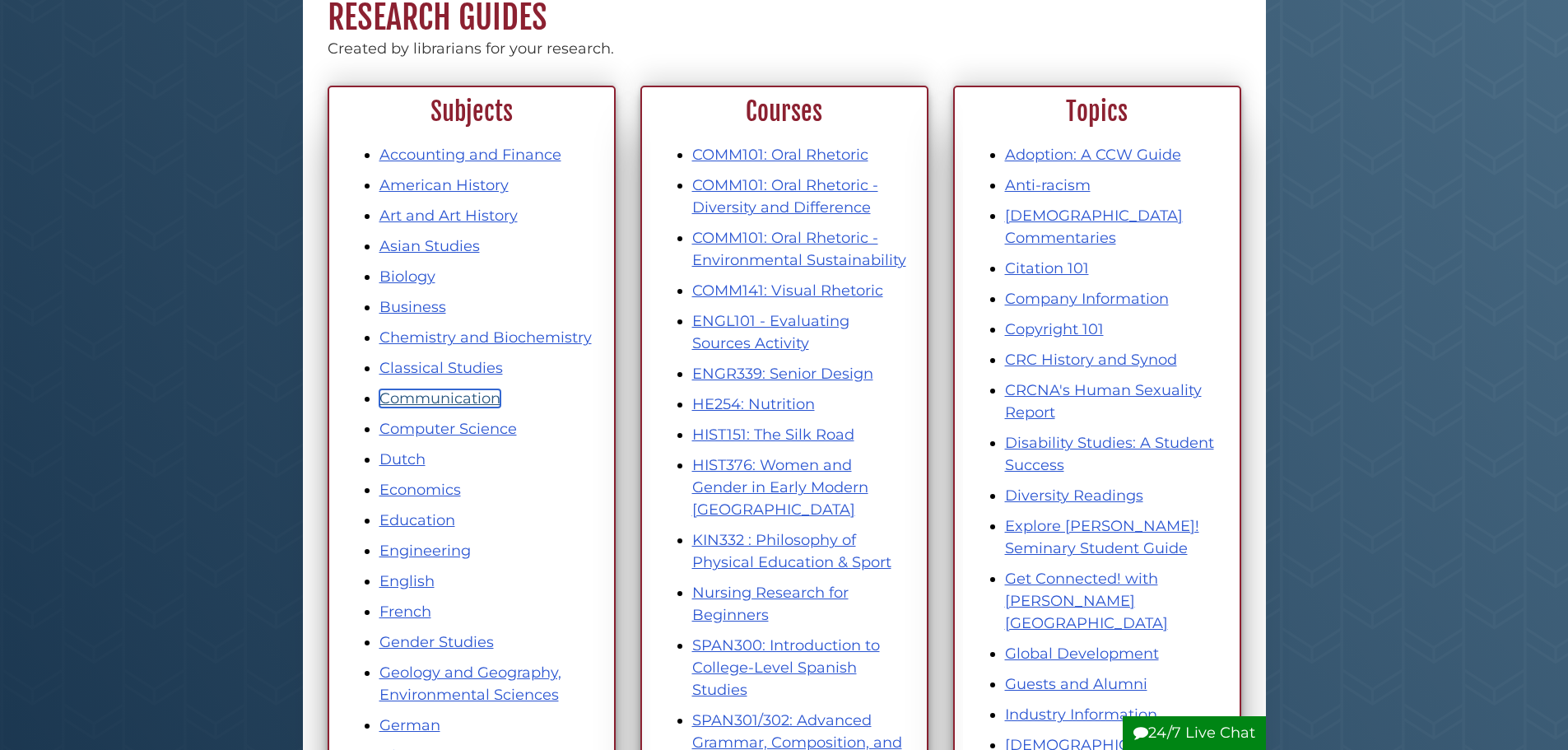
click at [476, 390] on link "Communication" at bounding box center [440, 398] width 121 height 18
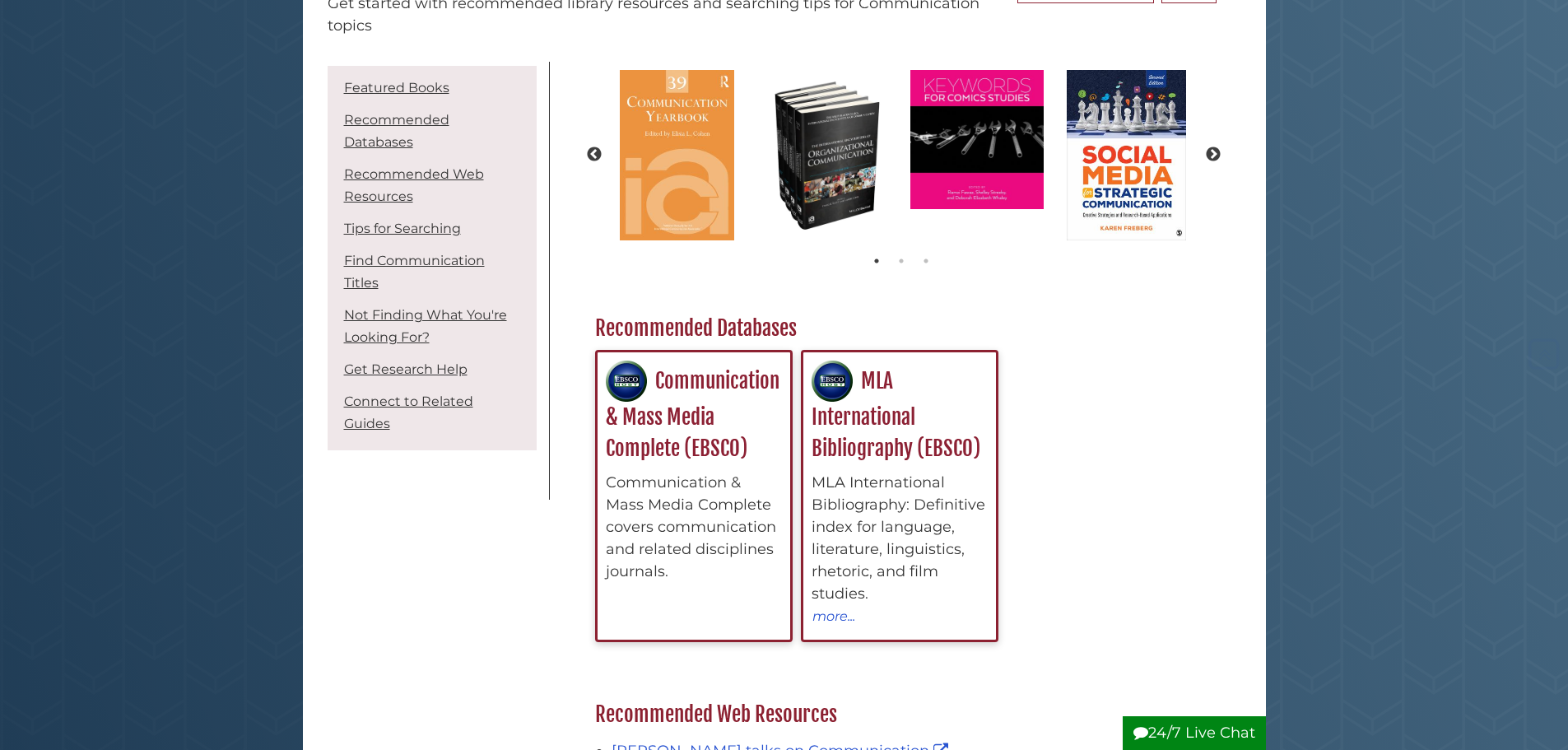
scroll to position [247, 0]
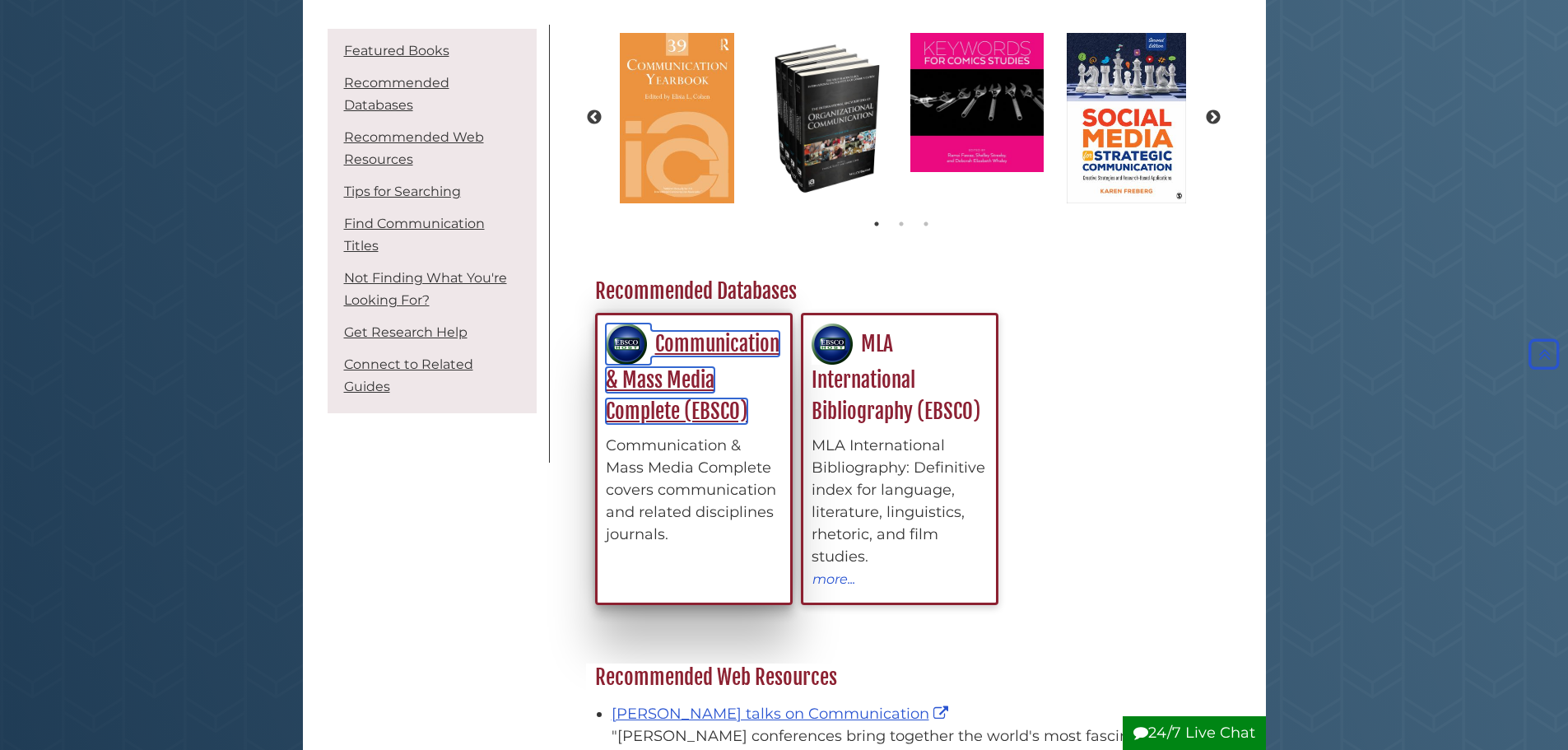
click at [657, 392] on link "Communication & Mass Media Complete (EBSCO)" at bounding box center [692, 377] width 173 height 93
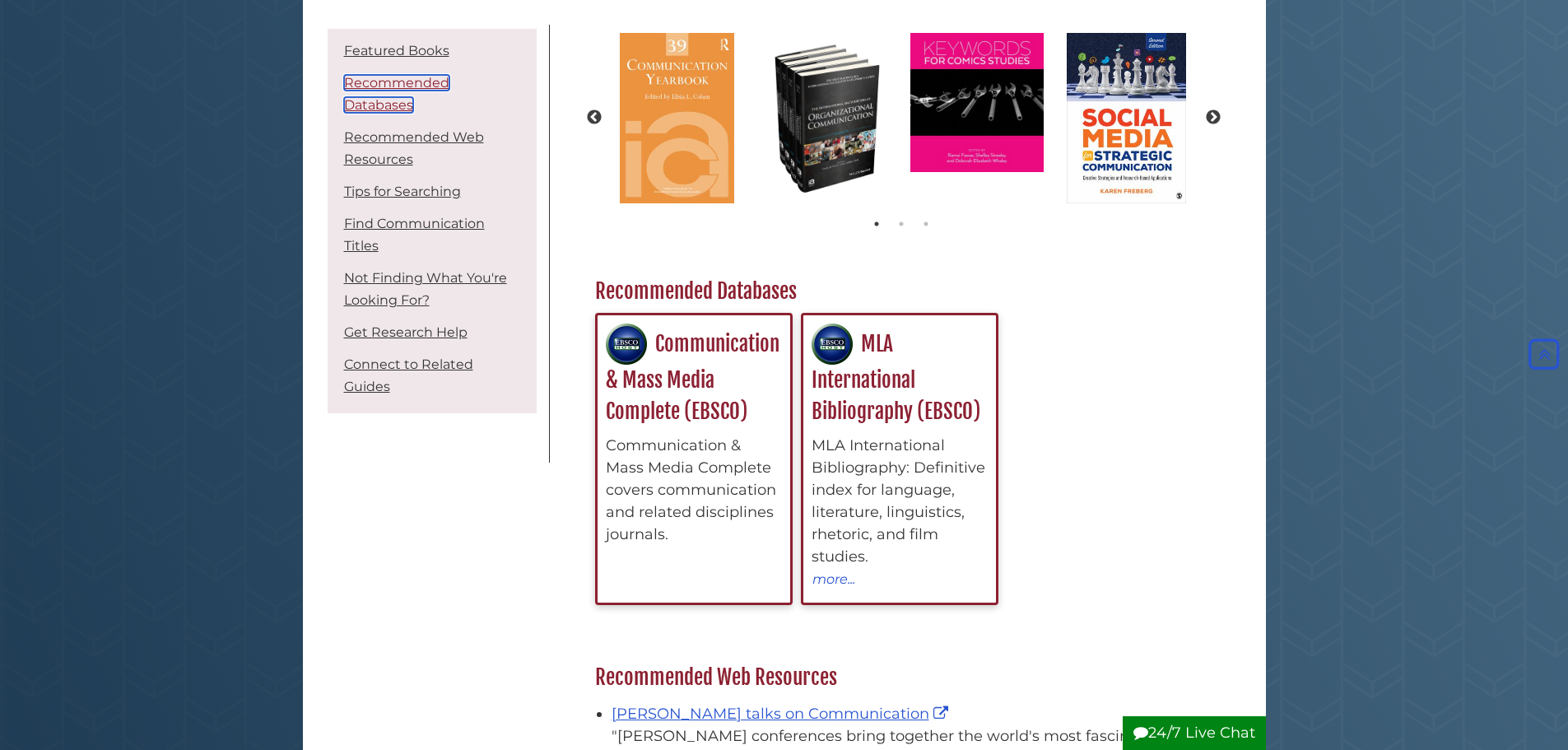
click at [444, 90] on link "Recommended Databases" at bounding box center [397, 94] width 105 height 38
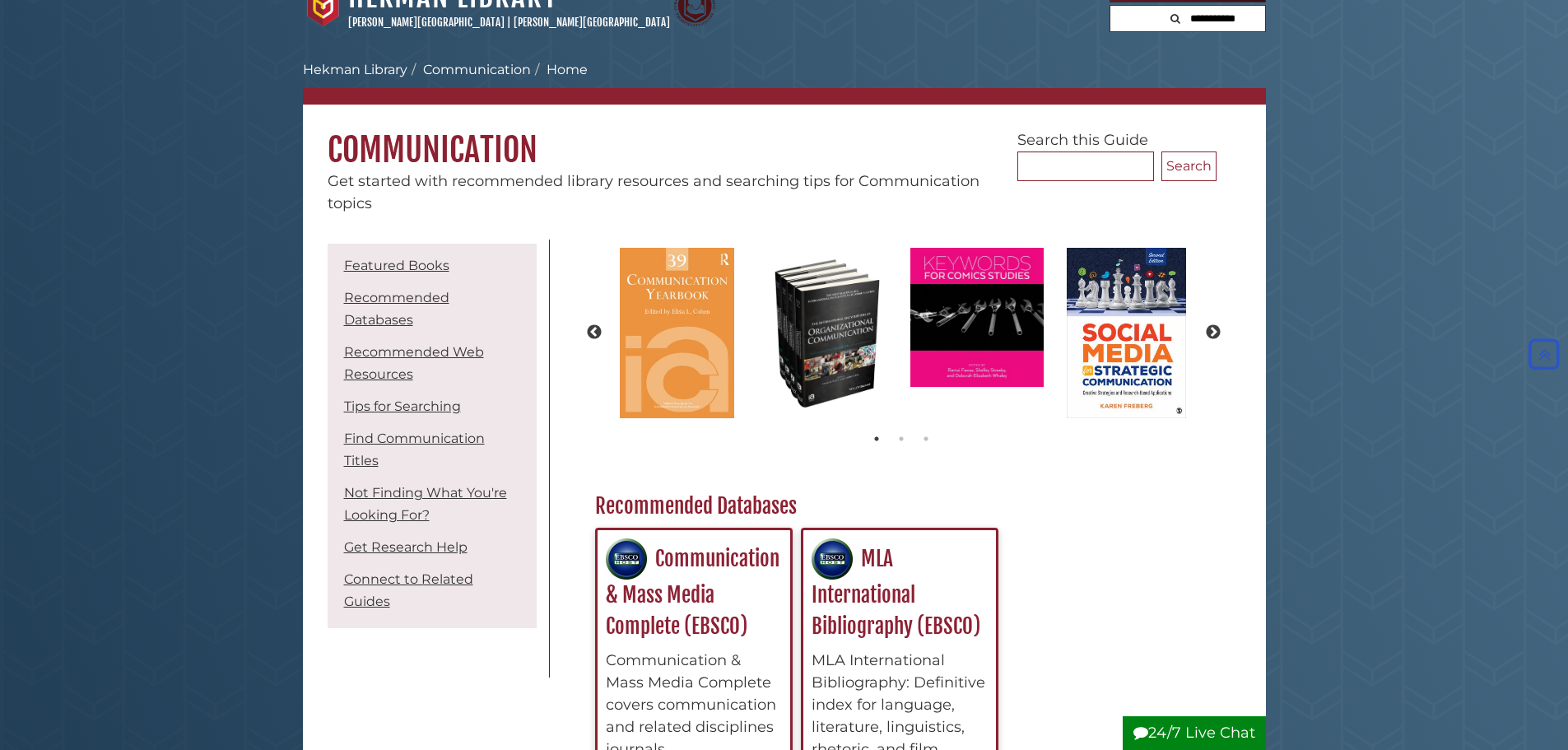
scroll to position [30, 0]
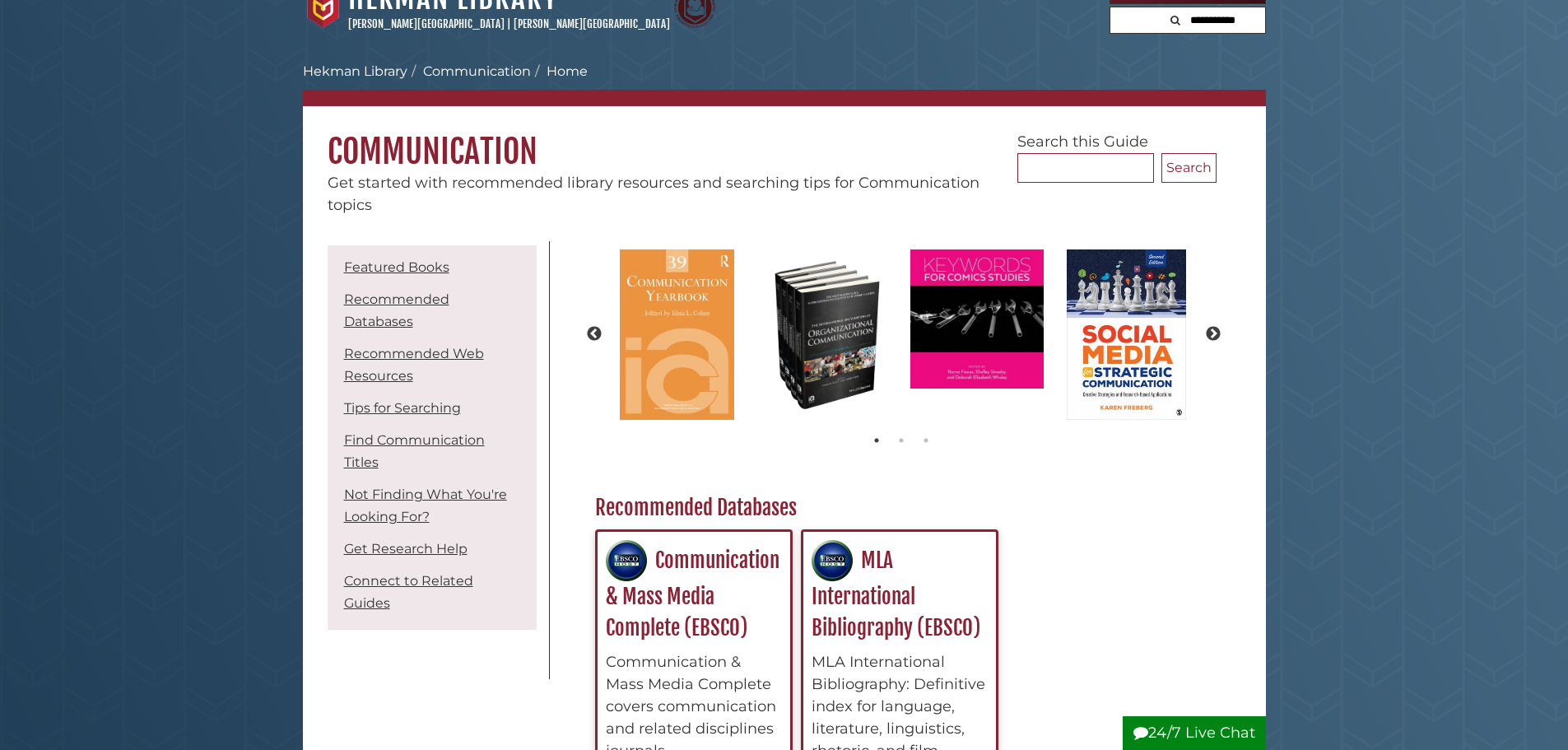
scroll to position [247, 0]
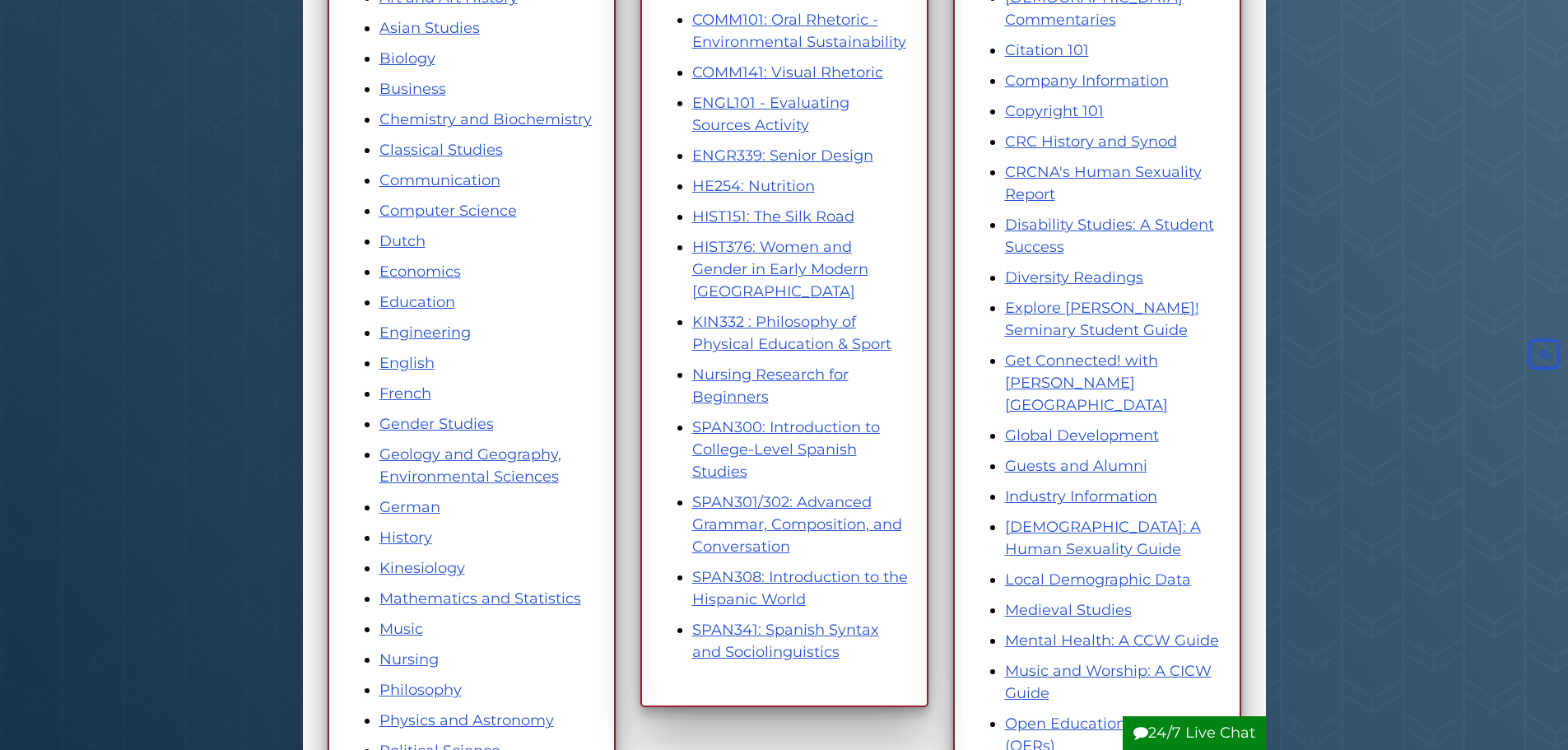
scroll to position [412, 0]
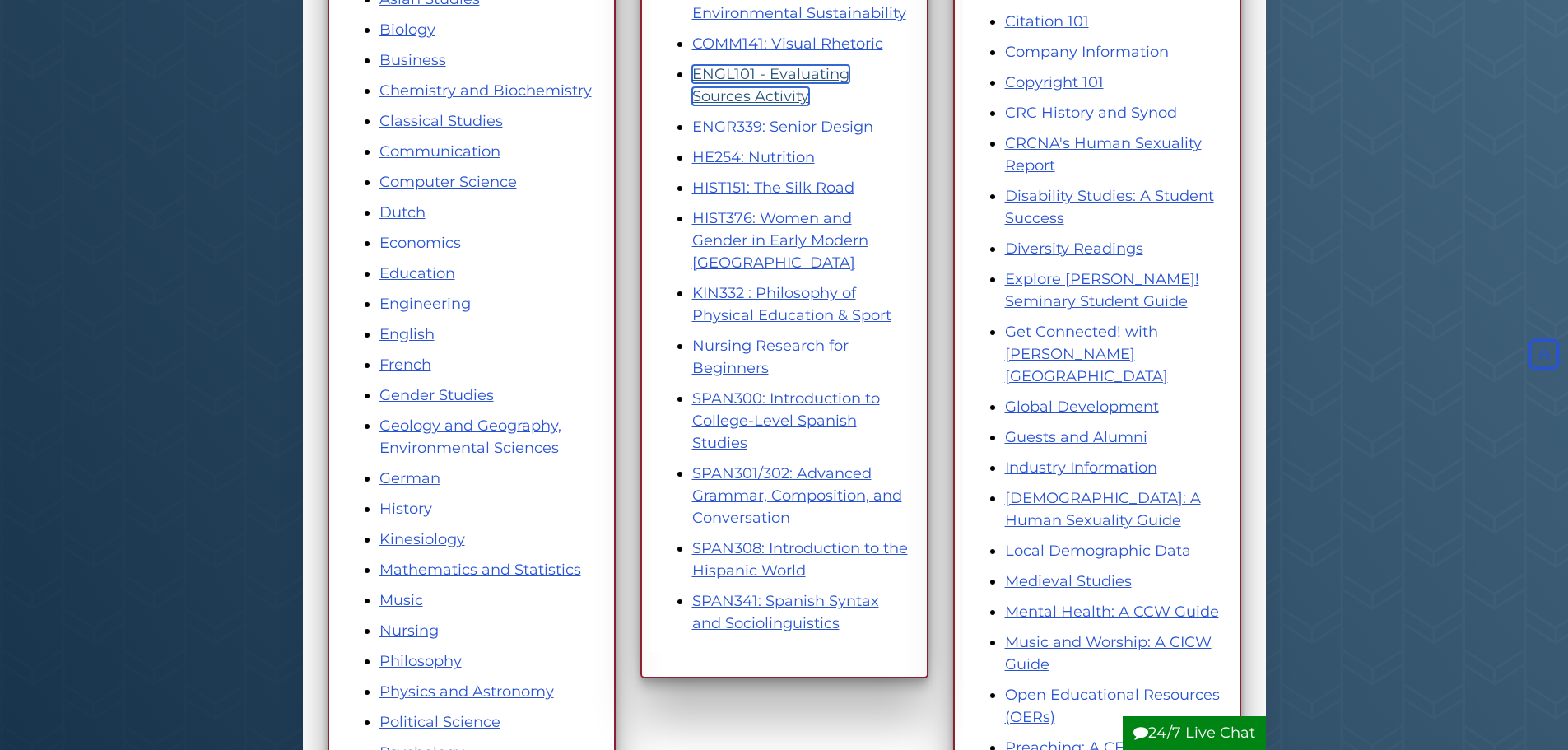
click at [777, 72] on link "ENGL101 - Evaluating Sources Activity" at bounding box center [771, 85] width 157 height 41
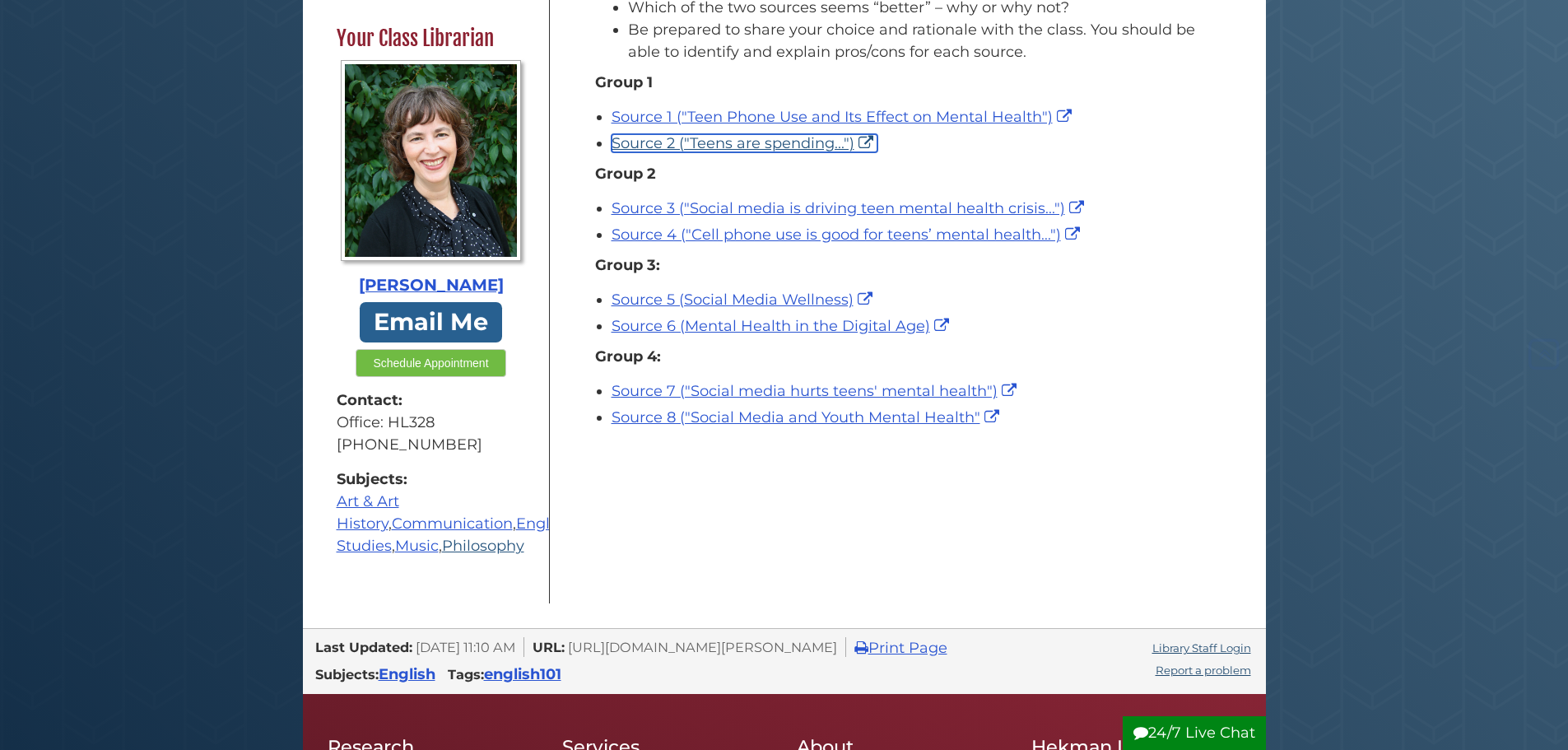
scroll to position [330, 0]
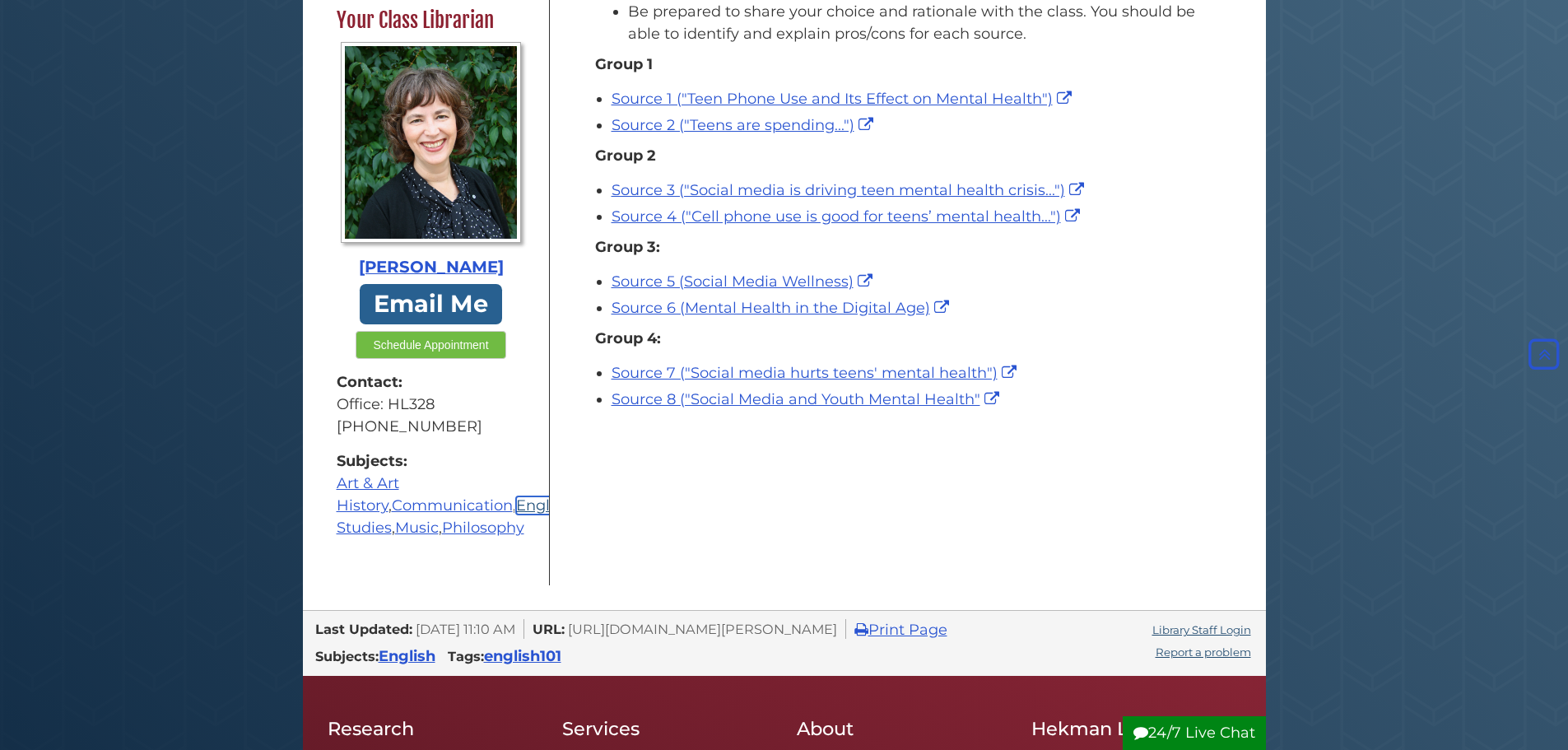
click at [516, 507] on link "English" at bounding box center [544, 505] width 55 height 18
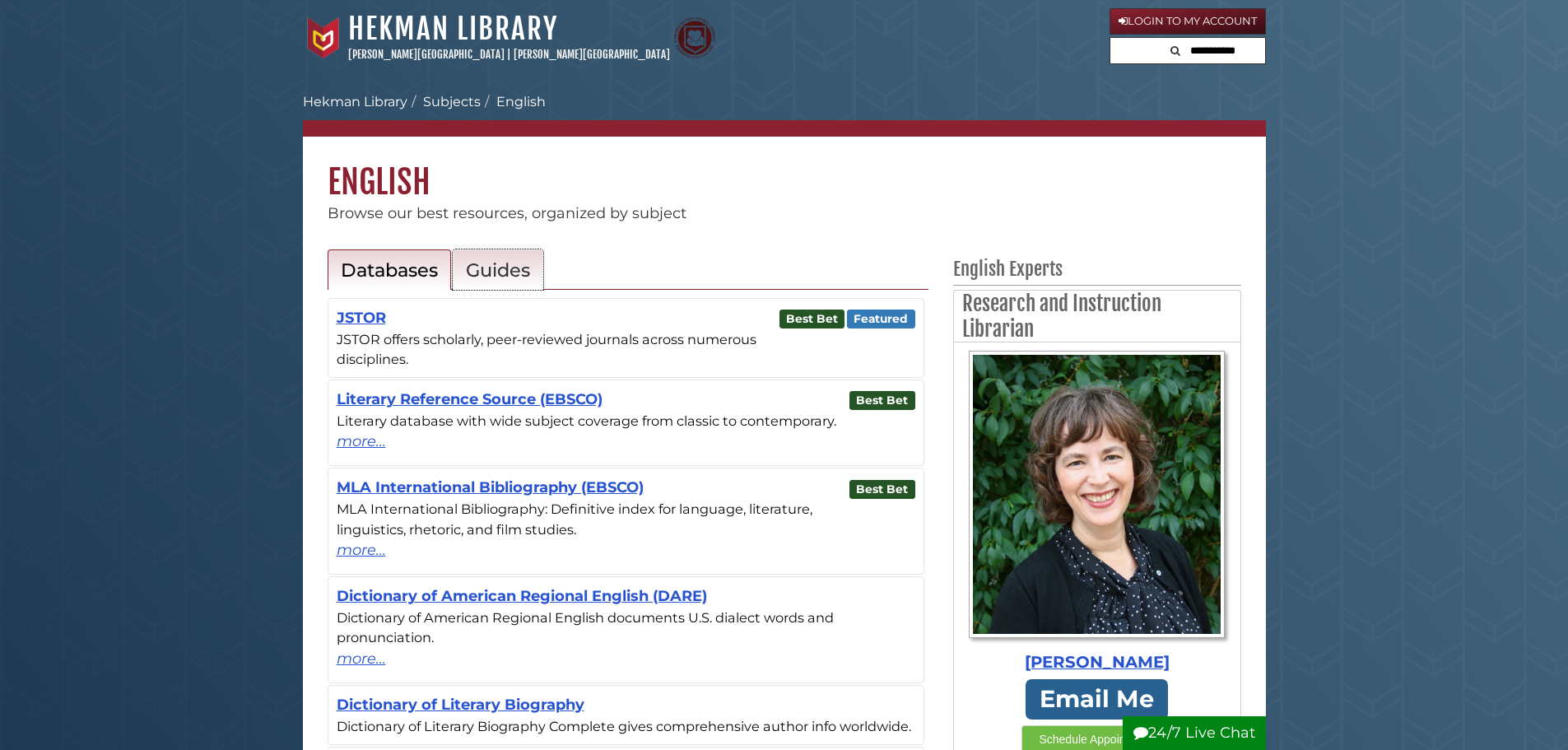
click at [516, 271] on h2 "Guides" at bounding box center [498, 269] width 64 height 23
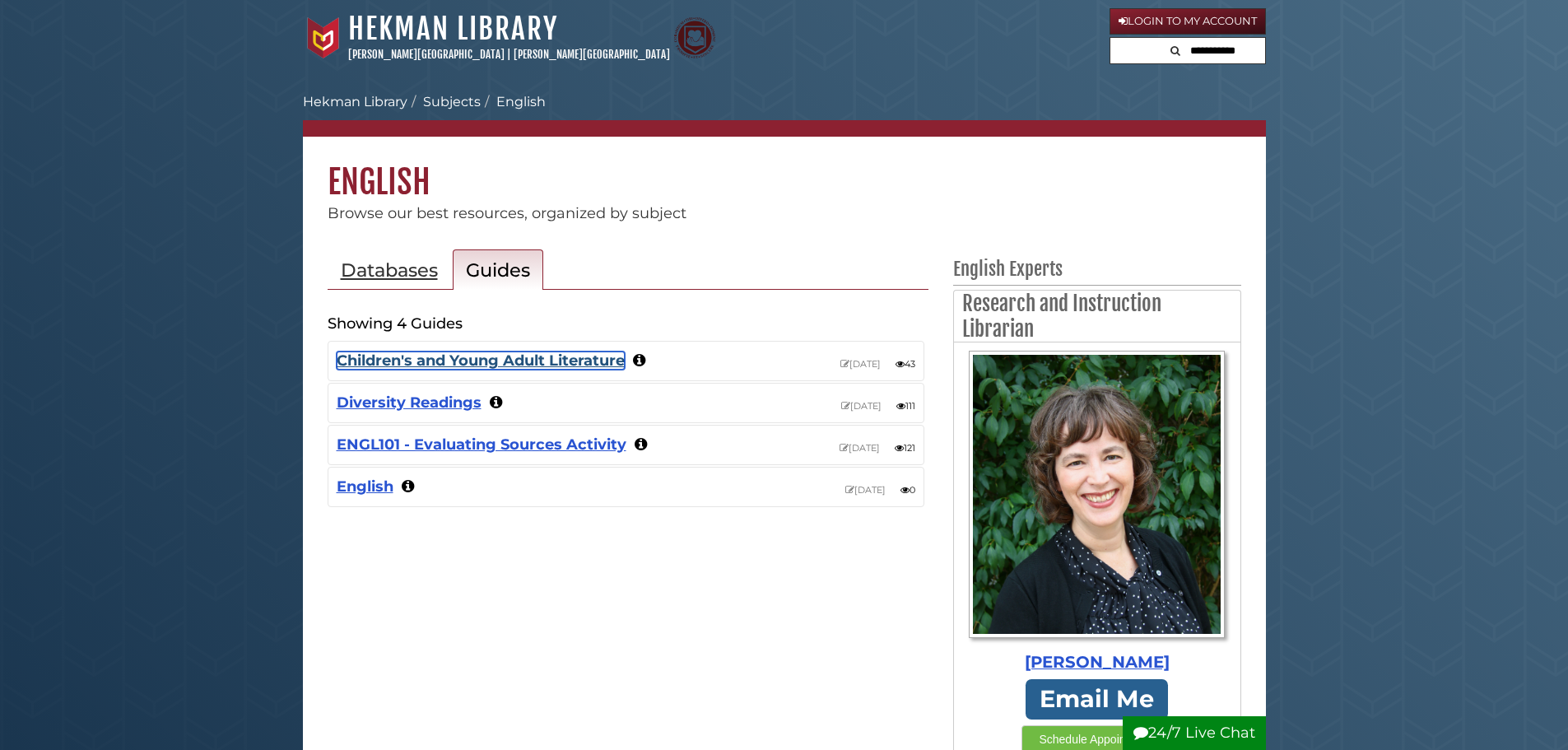
click at [570, 364] on link "Children's and Young Adult Literature" at bounding box center [481, 360] width 288 height 18
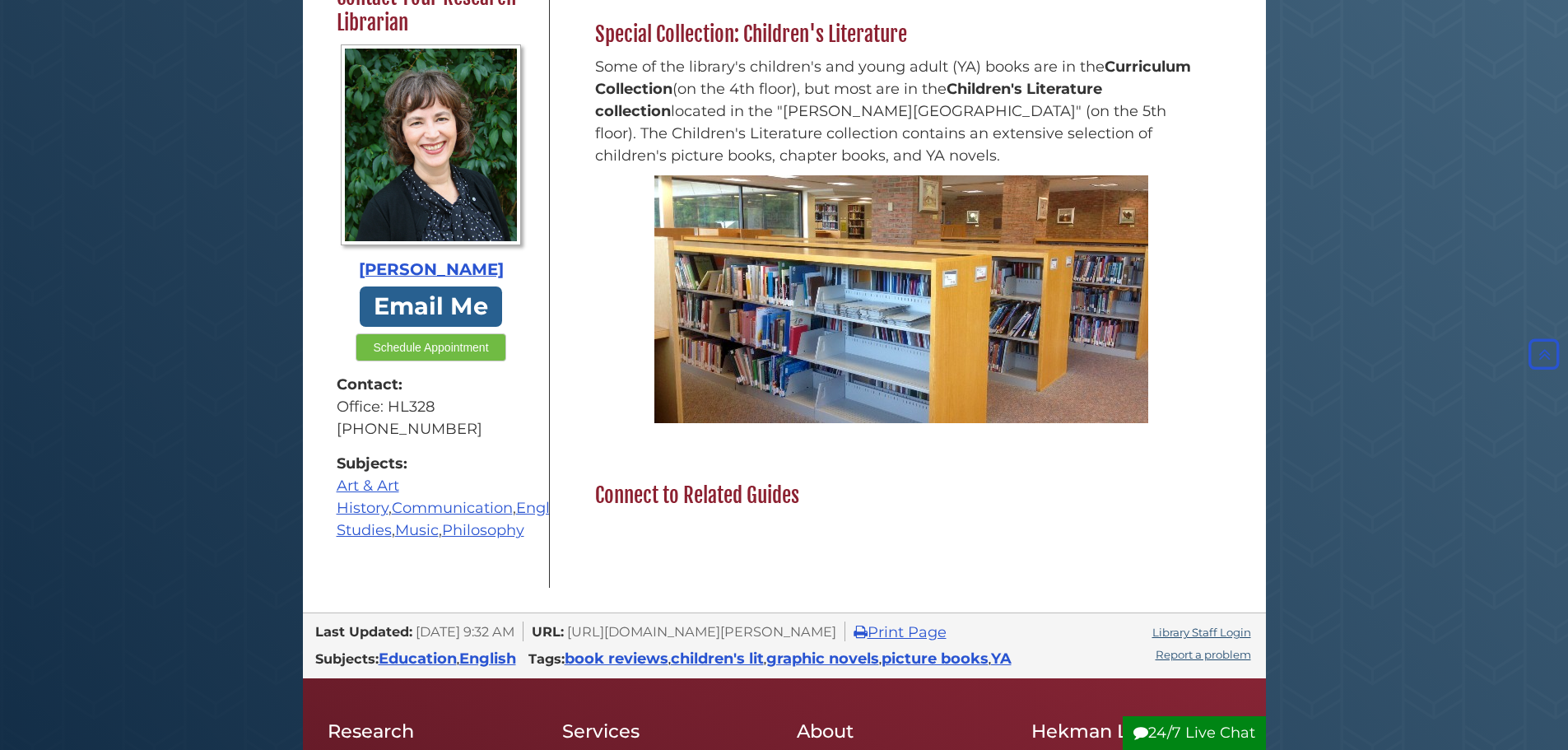
scroll to position [571, 0]
click at [516, 499] on link "English" at bounding box center [544, 507] width 55 height 18
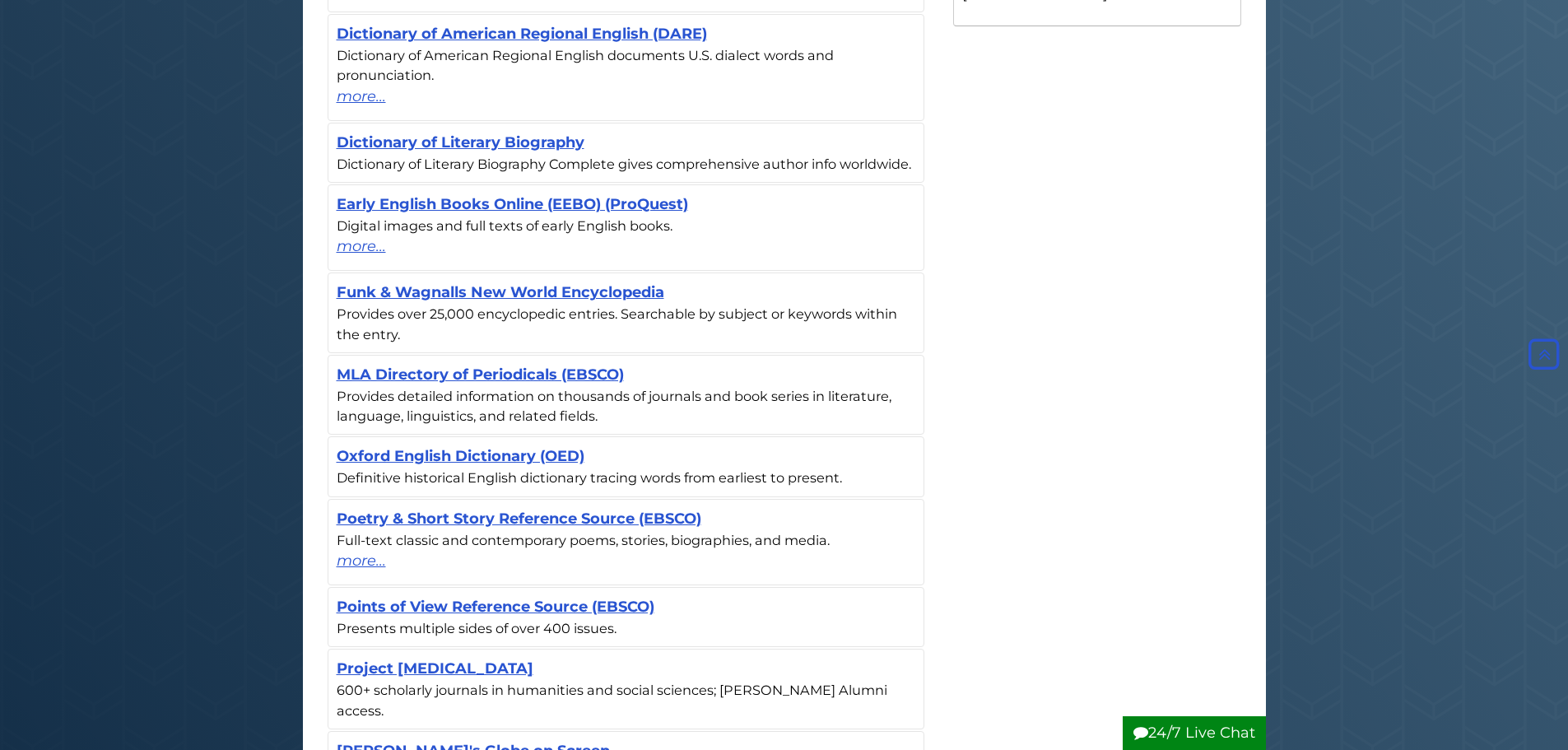
scroll to position [577, 0]
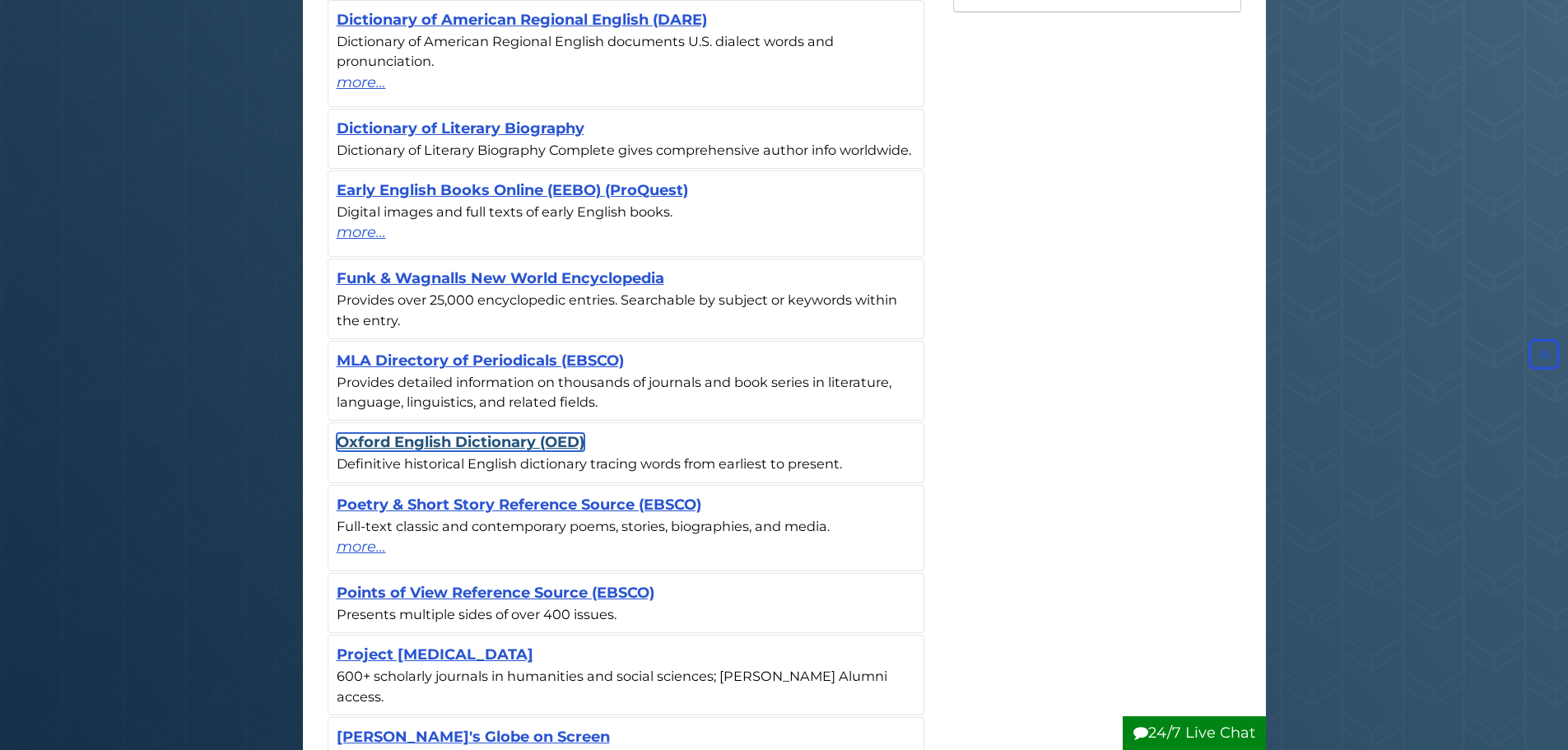
click at [516, 444] on link "Oxford English Dictionary (OED)" at bounding box center [460, 442] width 248 height 18
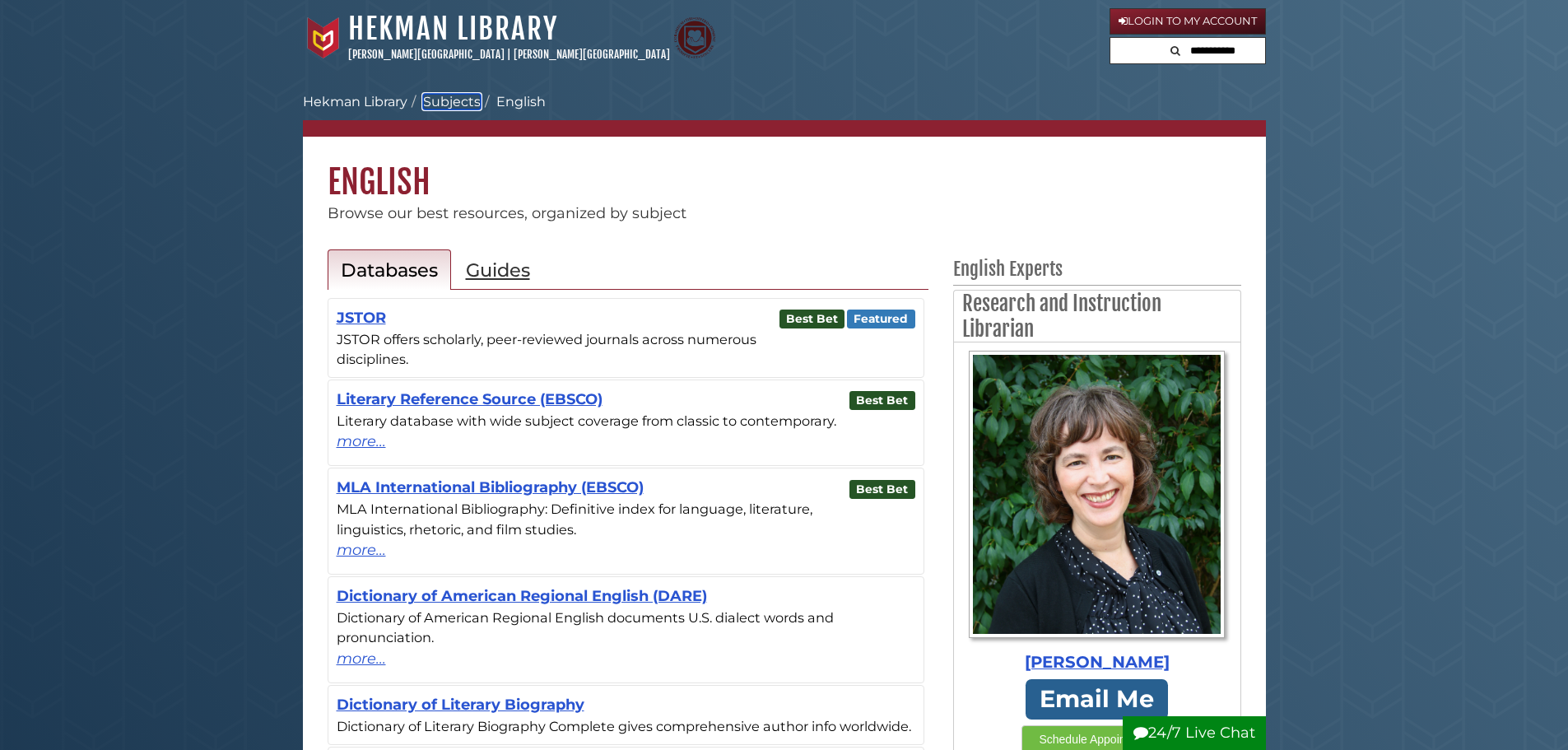
click at [465, 103] on link "Subjects" at bounding box center [451, 102] width 58 height 16
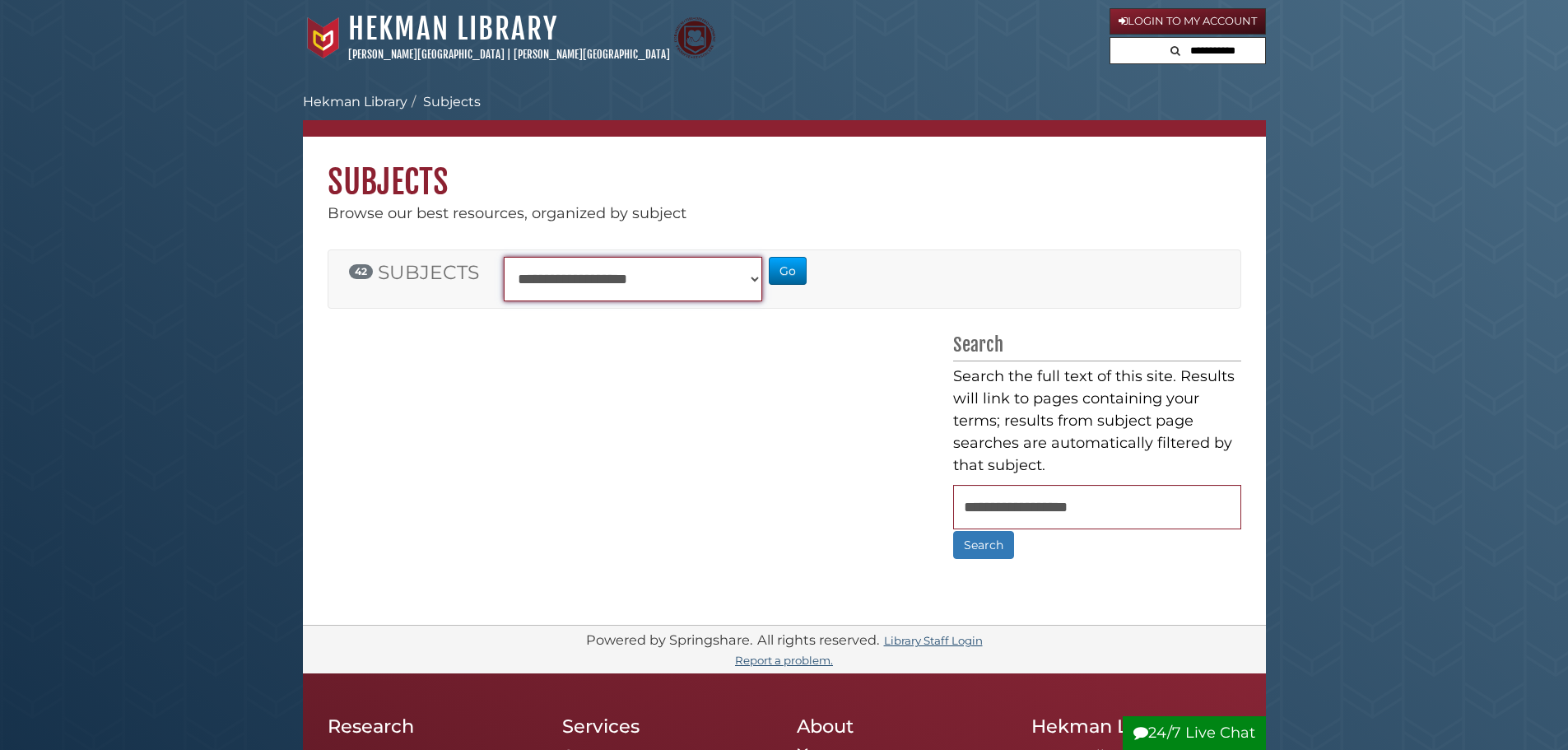
click at [614, 293] on select "**********" at bounding box center [633, 280] width 259 height 45
select select "**********"
click at [504, 257] on select "**********" at bounding box center [633, 280] width 259 height 45
click at [789, 268] on button "Go" at bounding box center [788, 271] width 38 height 28
click at [685, 272] on select "**********" at bounding box center [633, 280] width 259 height 45
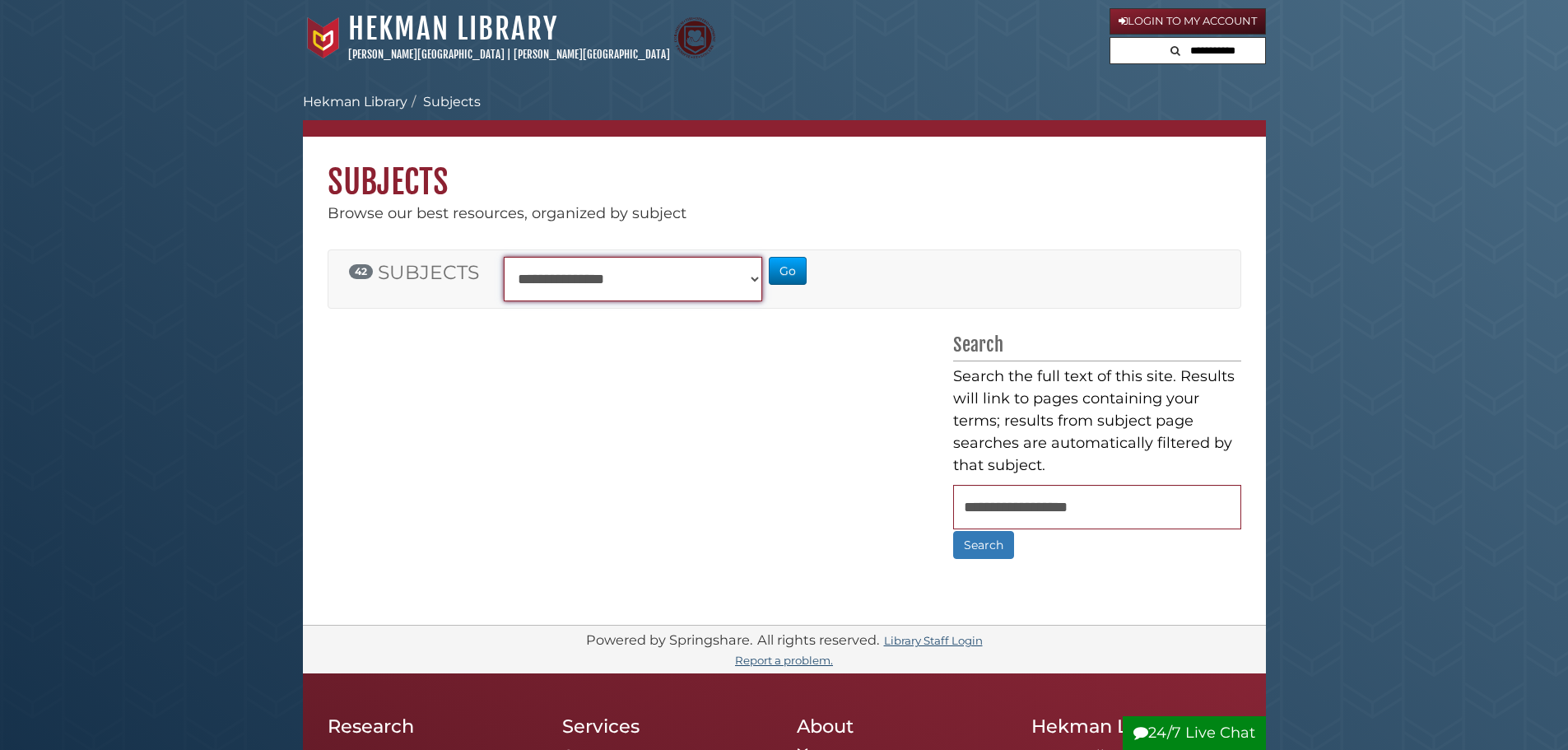
select select "**********"
click at [504, 257] on select "**********" at bounding box center [633, 280] width 259 height 45
click at [791, 278] on button "Go" at bounding box center [788, 271] width 38 height 28
click at [767, 271] on div "**********" at bounding box center [630, 280] width 278 height 45
click at [755, 273] on select "**********" at bounding box center [633, 280] width 259 height 45
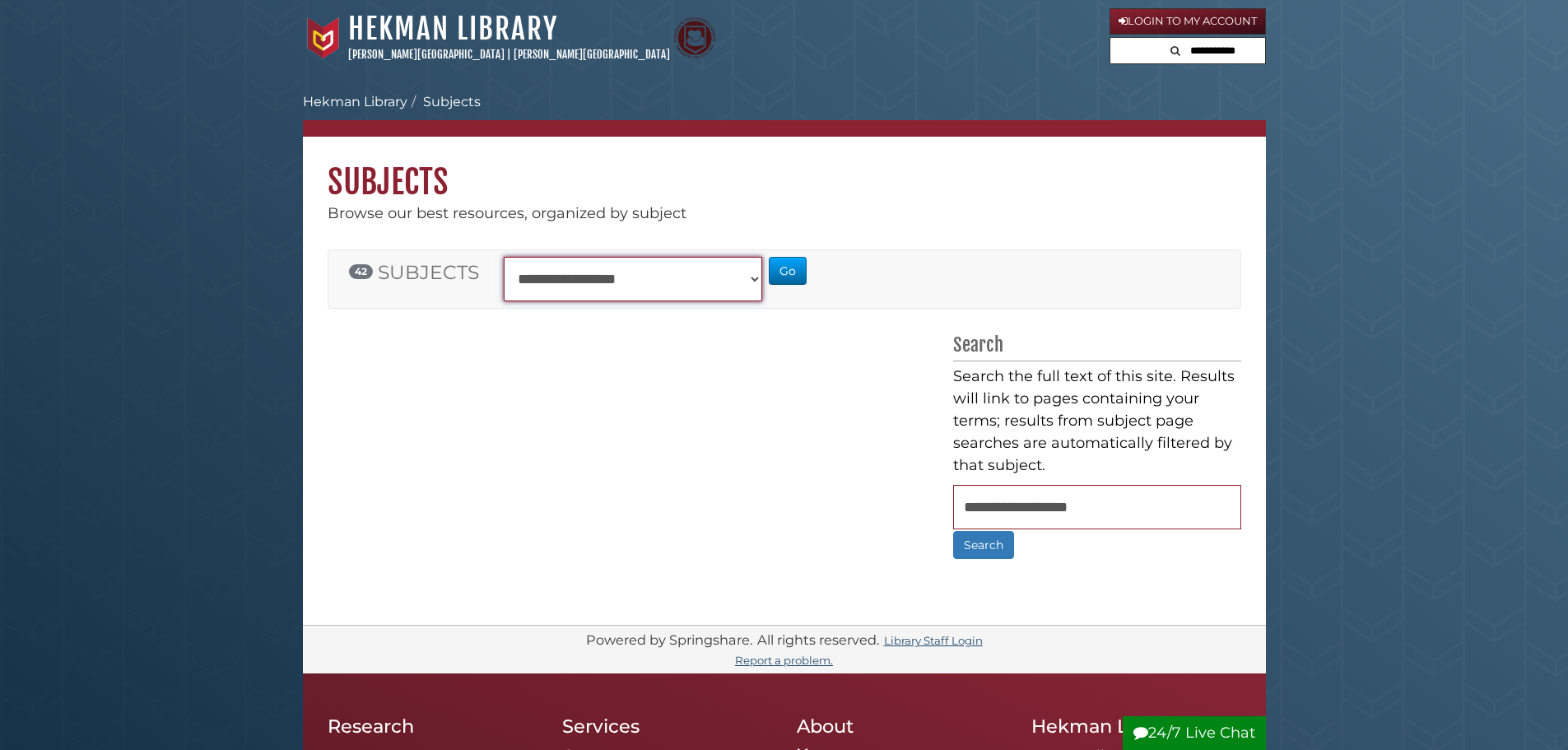
select select "**********"
click at [504, 257] on select "**********" at bounding box center [633, 280] width 259 height 45
click at [788, 262] on button "Go" at bounding box center [788, 271] width 38 height 28
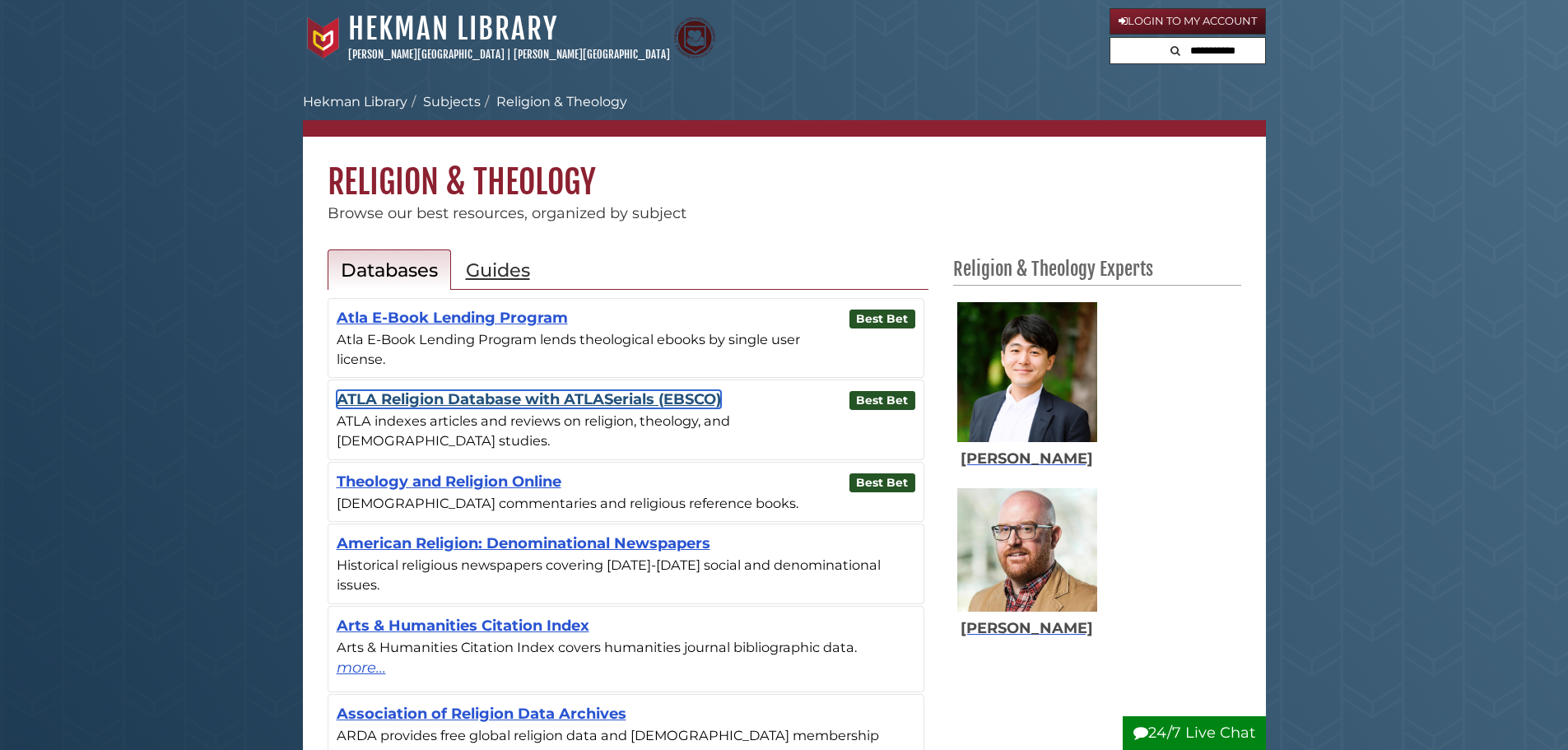
click at [477, 400] on link "ATLA Religion Database with ATLASerials (EBSCO)" at bounding box center [528, 399] width 384 height 18
